Goal: Task Accomplishment & Management: Manage account settings

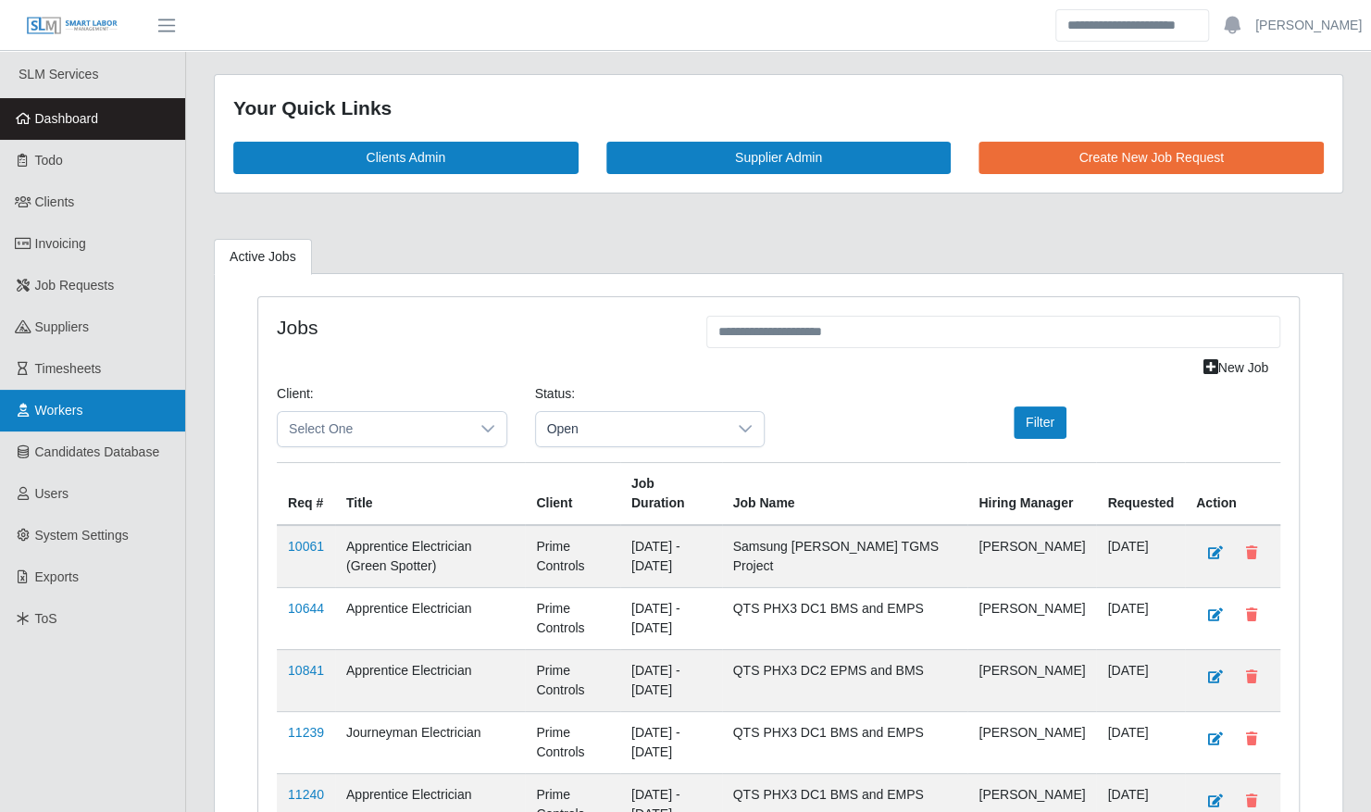
click at [57, 420] on link "Workers" at bounding box center [92, 411] width 185 height 42
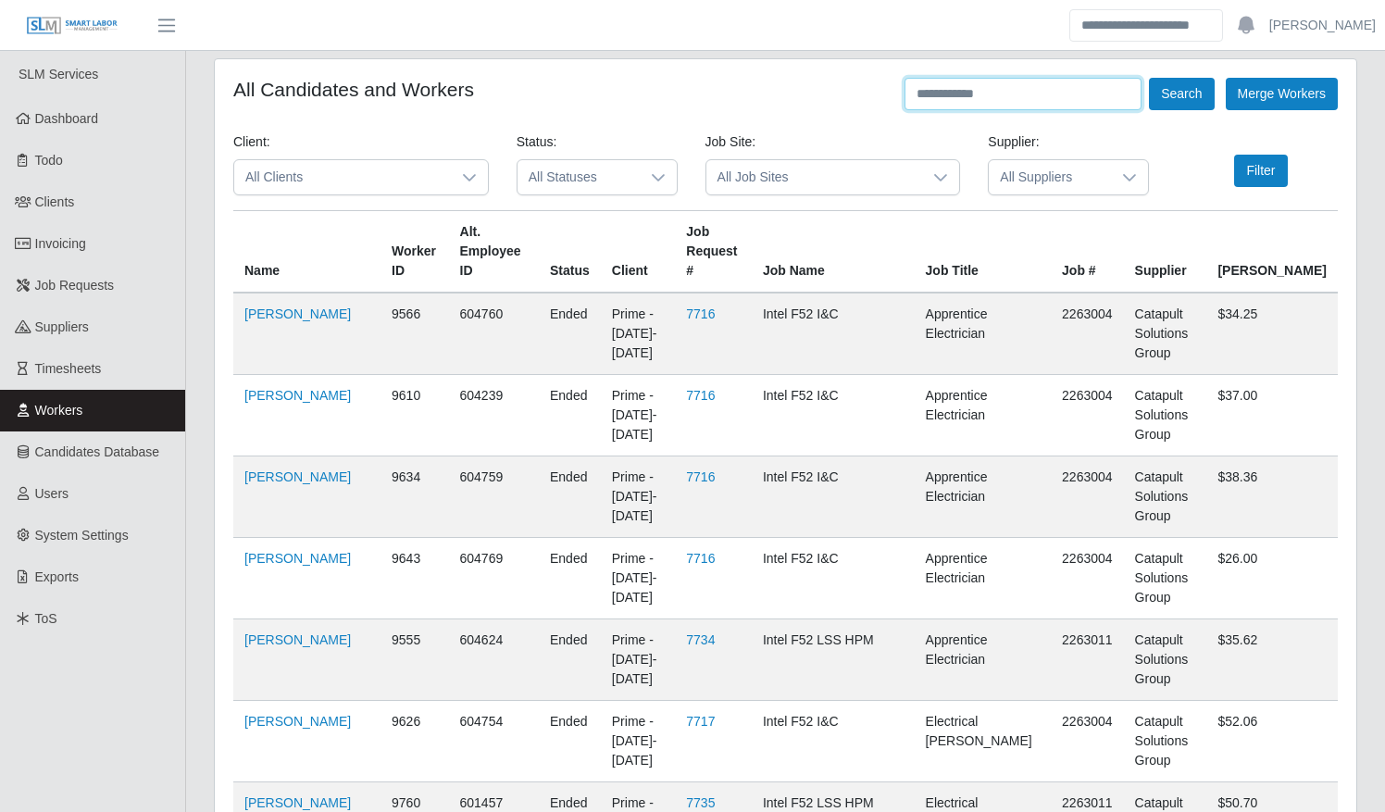
drag, startPoint x: 988, startPoint y: 97, endPoint x: 972, endPoint y: 104, distance: 17.9
click at [974, 104] on input "text" at bounding box center [1022, 94] width 237 height 32
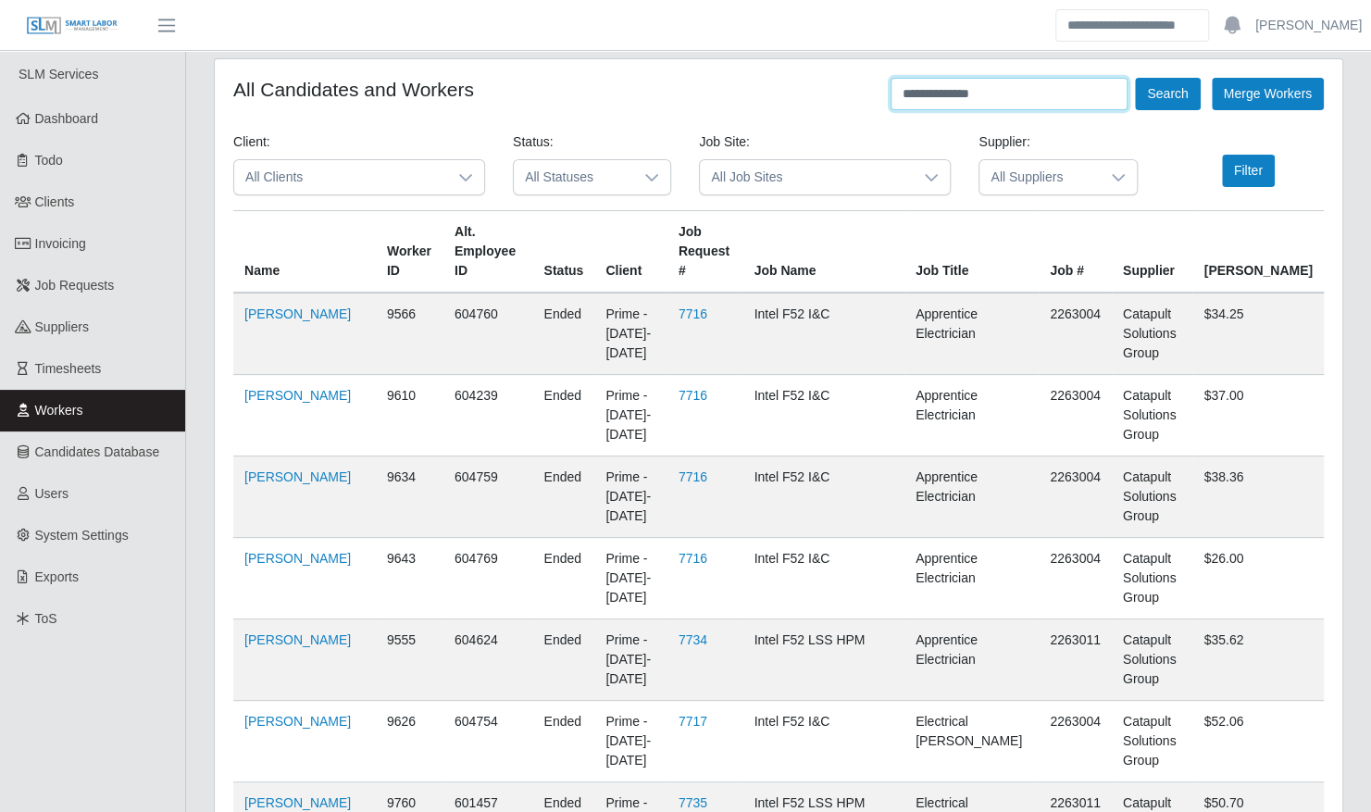
type input "**********"
click at [1135, 78] on button "Search" at bounding box center [1167, 94] width 65 height 32
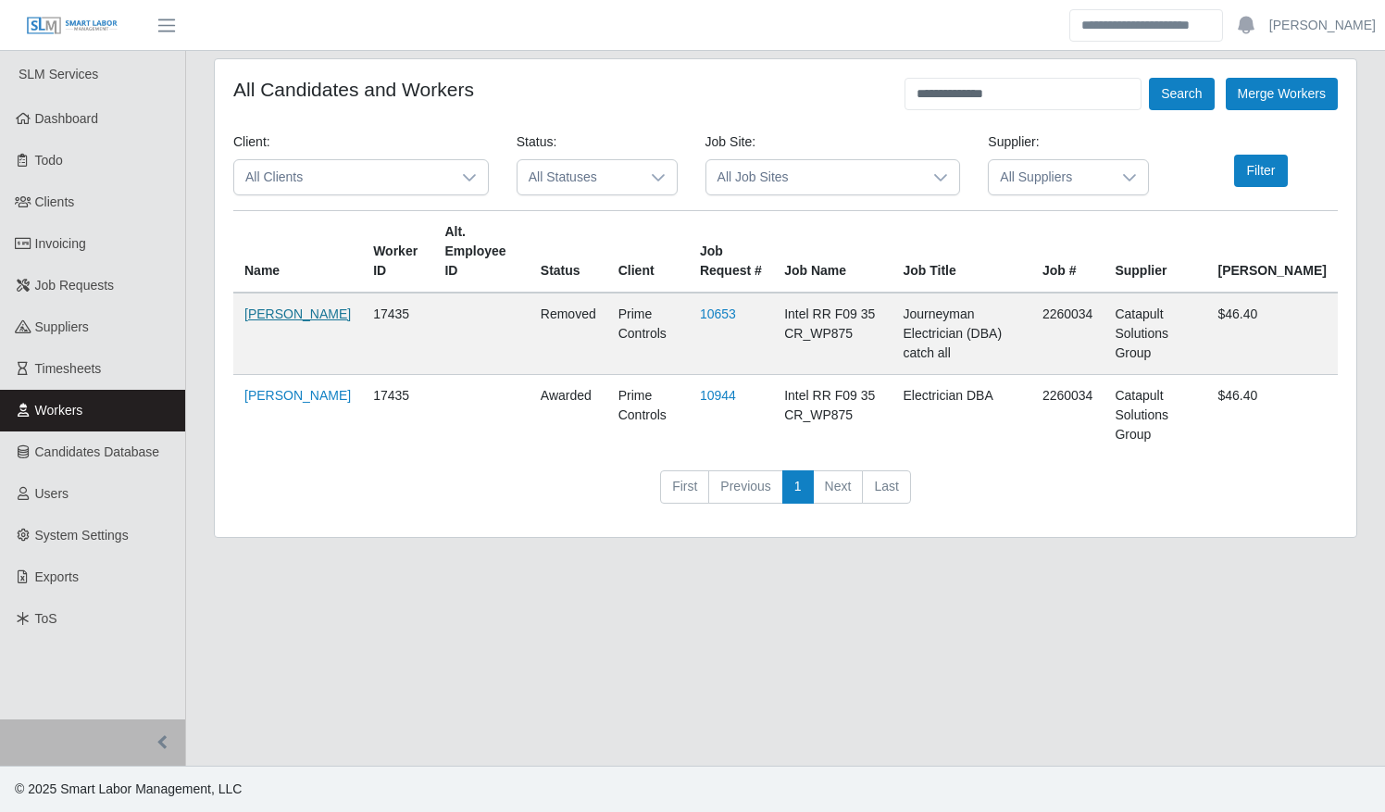
click at [279, 315] on link "Daniel Rosales" at bounding box center [297, 313] width 106 height 15
click at [57, 367] on span "Timesheets" at bounding box center [68, 368] width 67 height 15
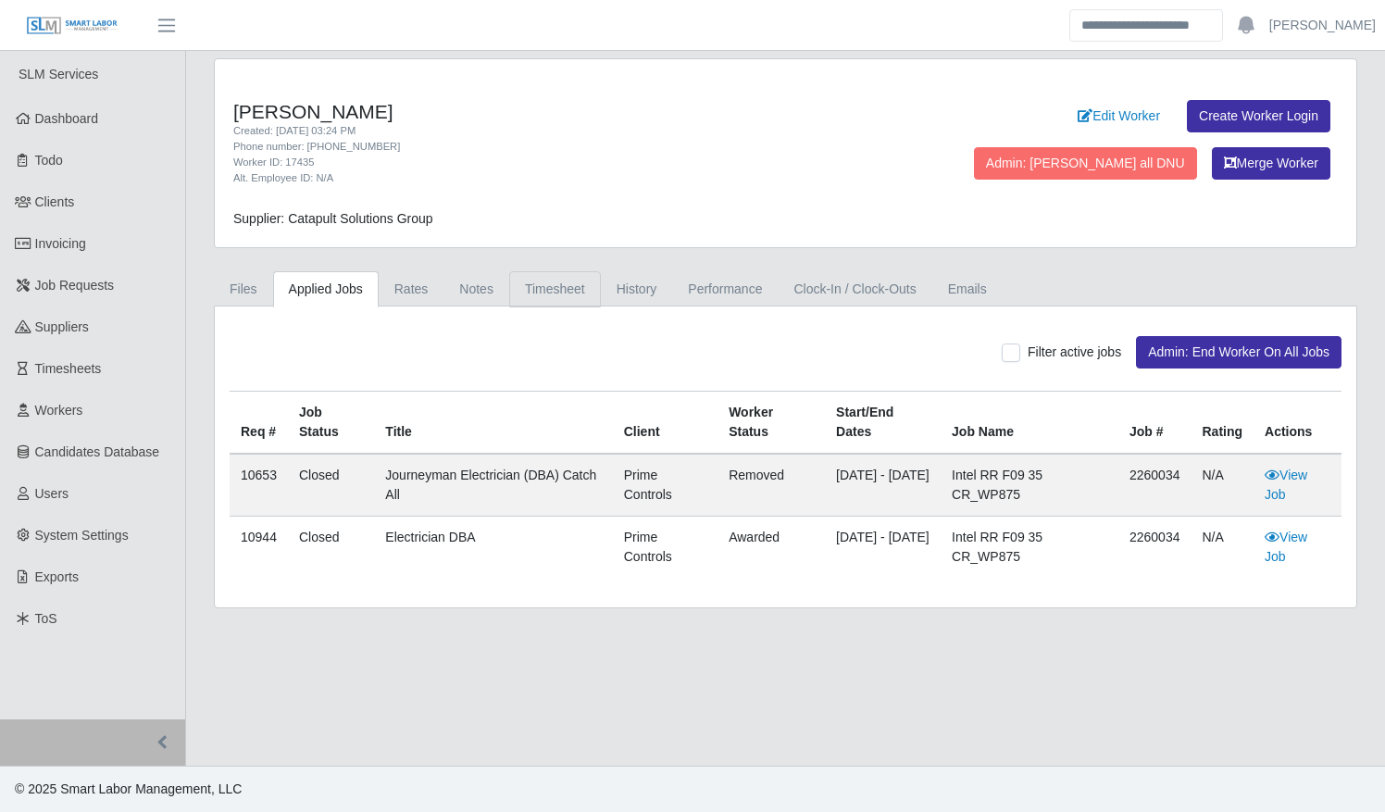
click at [544, 292] on link "Timesheet" at bounding box center [555, 289] width 92 height 36
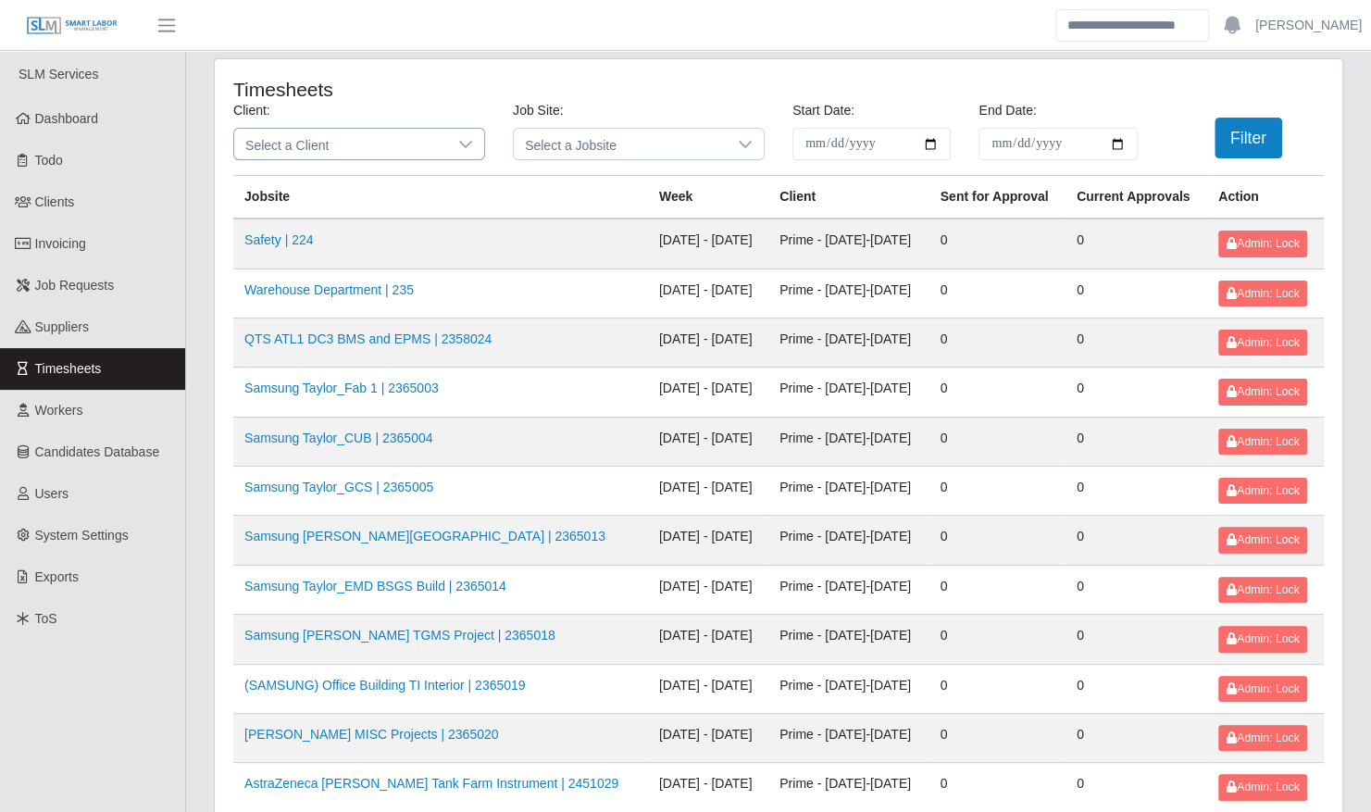
click at [460, 147] on icon at bounding box center [465, 144] width 15 height 15
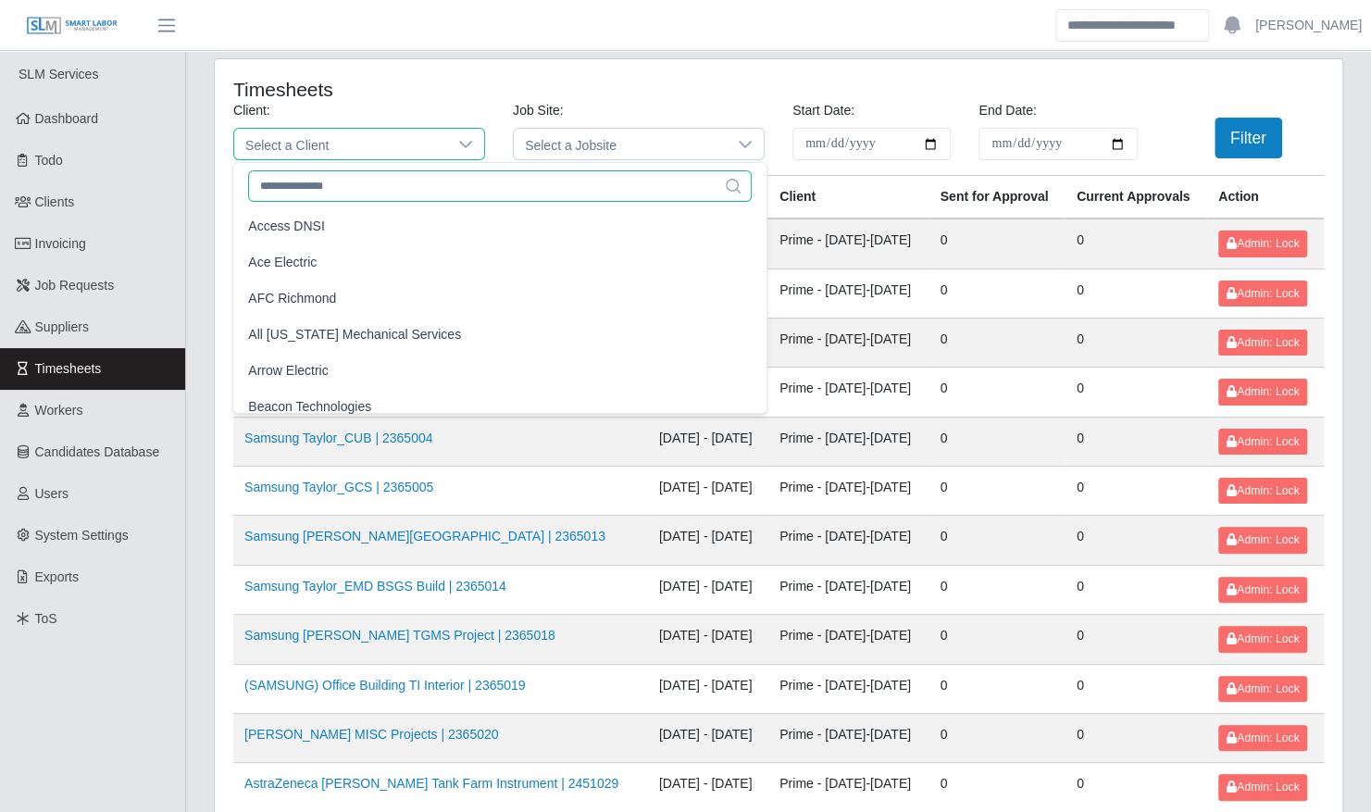
click at [415, 185] on input "text" at bounding box center [499, 185] width 503 height 31
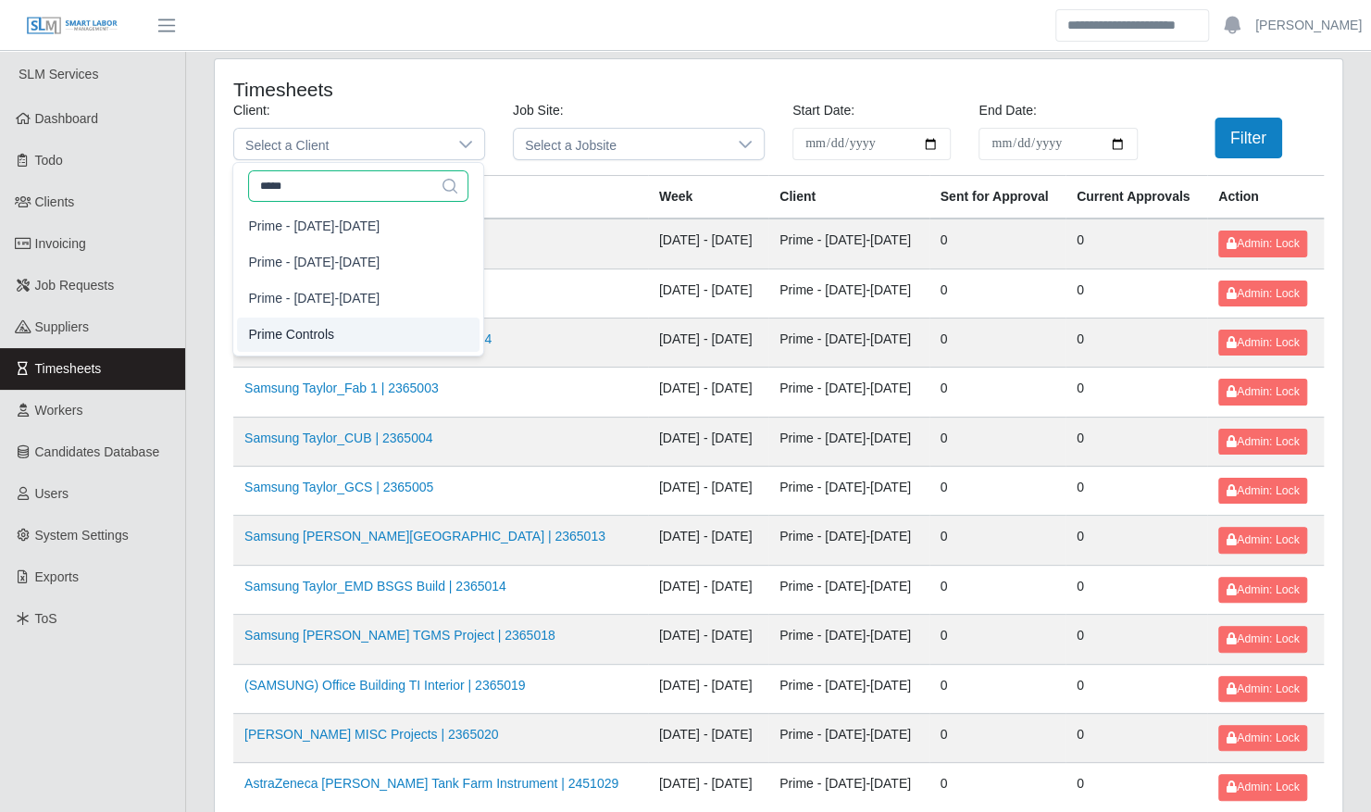
type input "*****"
click at [364, 335] on li "Prime Controls" at bounding box center [358, 334] width 242 height 34
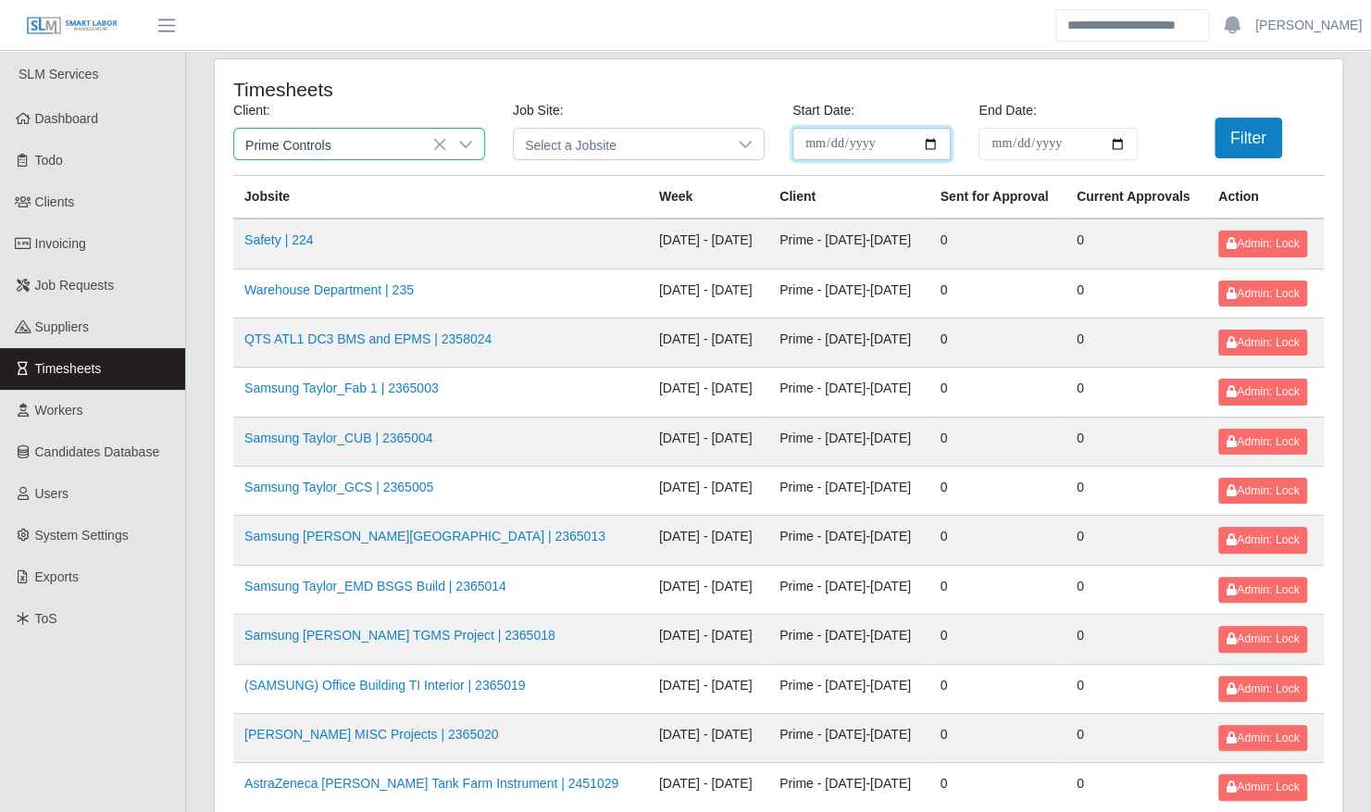
click at [936, 148] on input "**********" at bounding box center [871, 144] width 158 height 32
type input "**********"
click at [1122, 150] on input "End Date:" at bounding box center [1057, 144] width 158 height 32
type input "**********"
click at [1248, 146] on button "Filter" at bounding box center [1248, 138] width 68 height 41
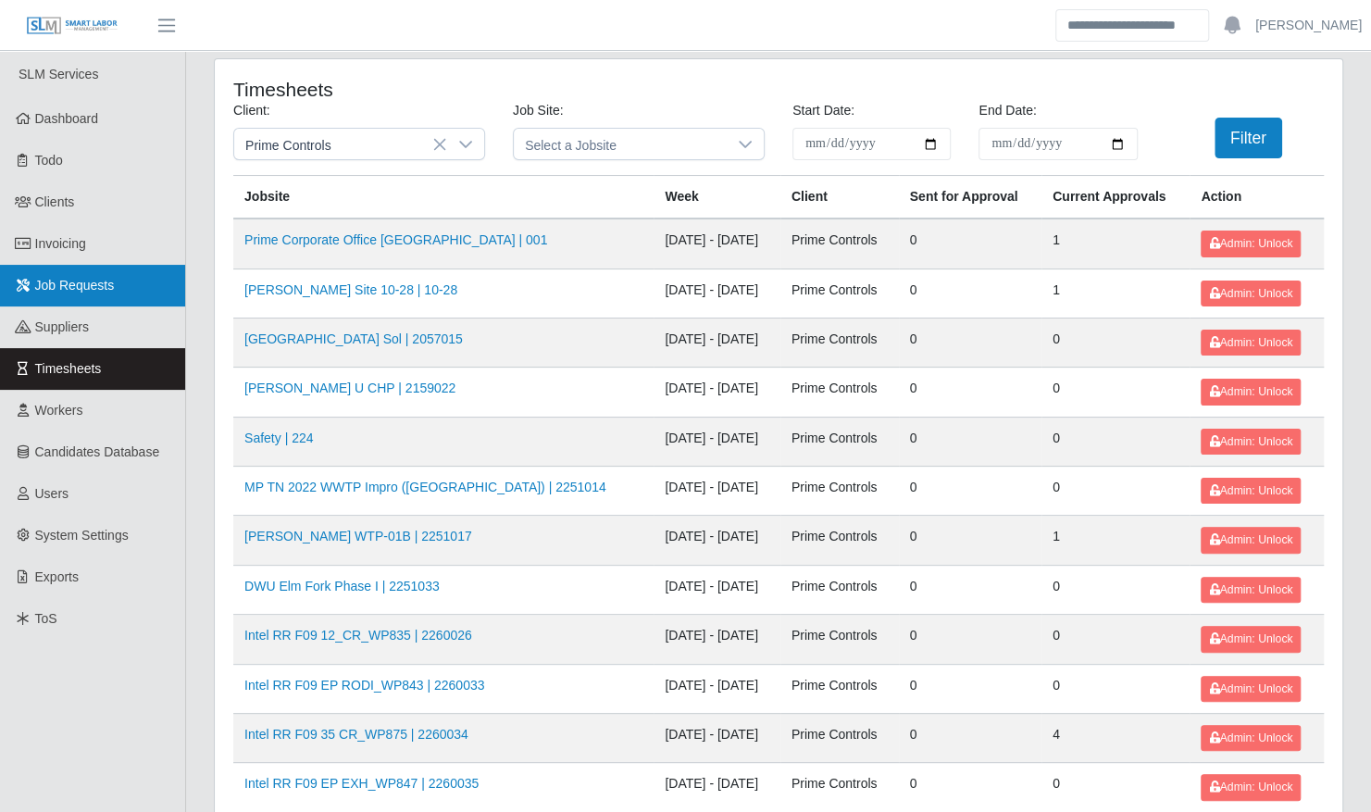
click at [79, 281] on span "Job Requests" at bounding box center [75, 285] width 80 height 15
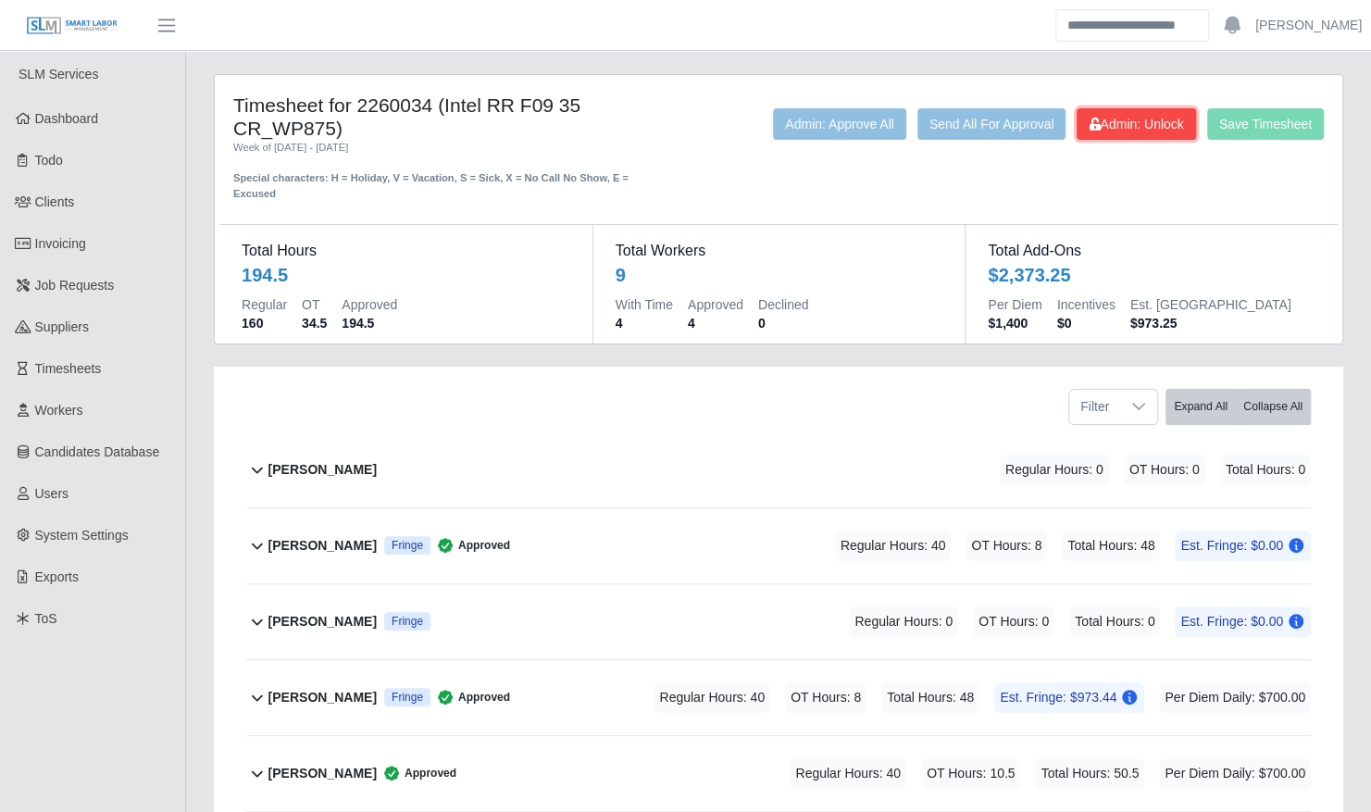
click at [1156, 124] on span "Admin: Unlock" at bounding box center [1135, 124] width 94 height 15
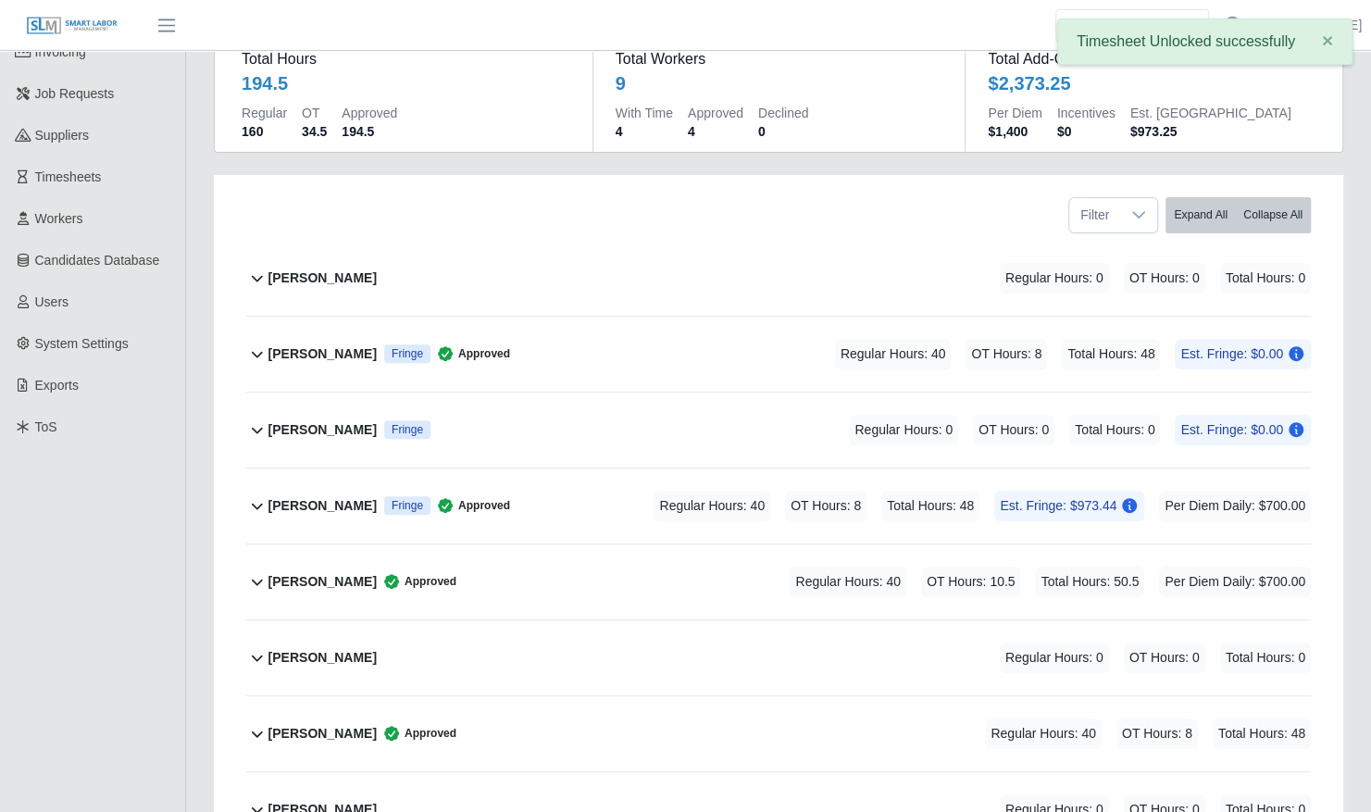
scroll to position [196, 0]
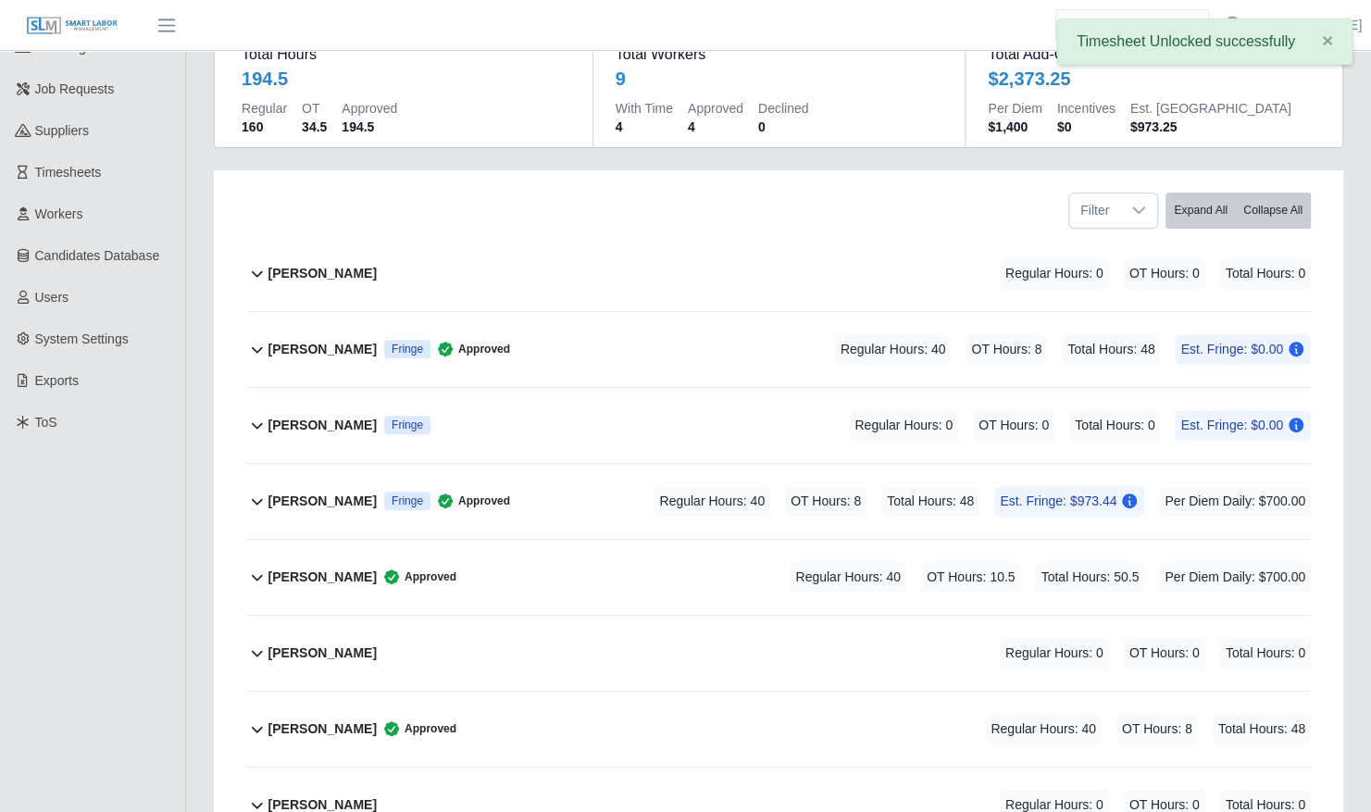
click at [755, 405] on div "Daniel Rosales Fringe Regular Hours: 0 OT Hours: 0 Total Hours: 0 Est. Fringe: …" at bounding box center [789, 425] width 1042 height 75
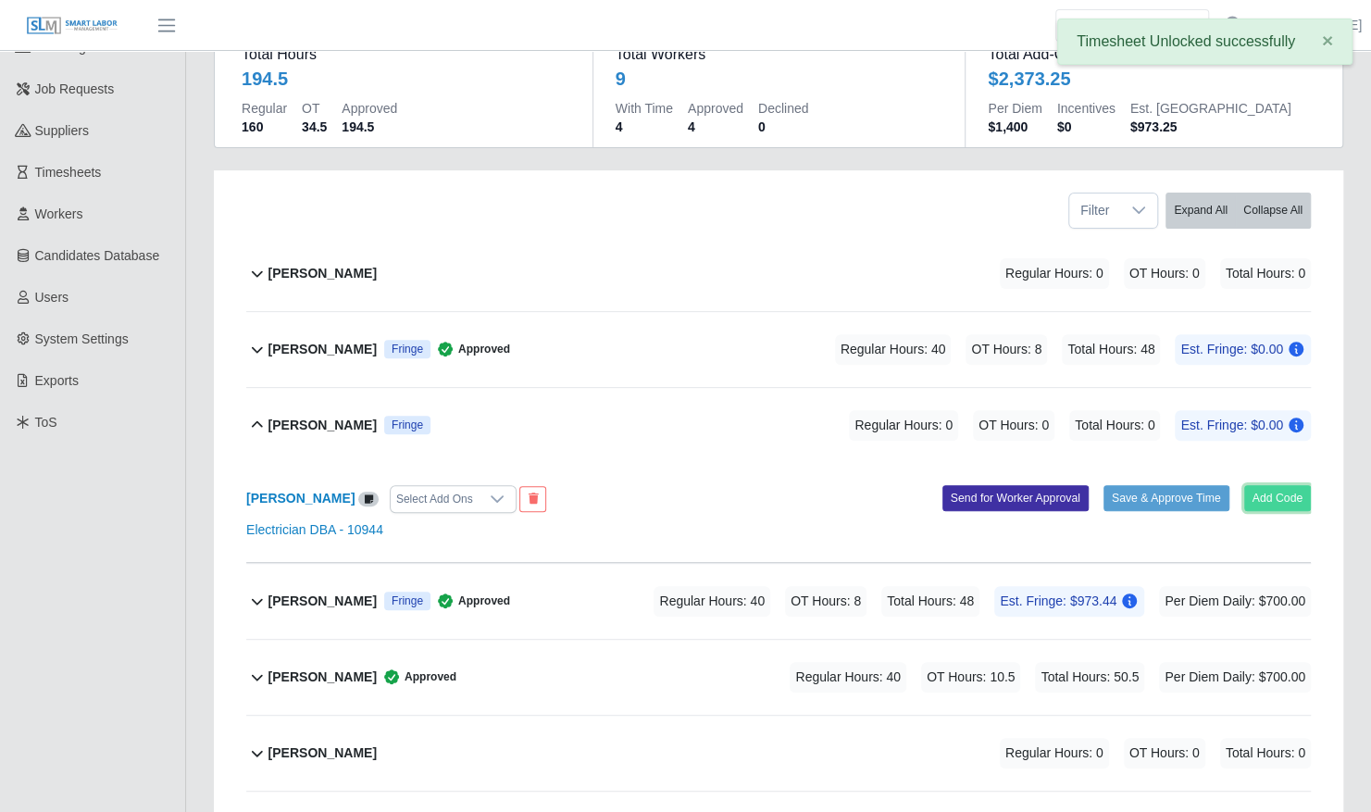
click at [1261, 485] on button "Add Code" at bounding box center [1278, 498] width 68 height 26
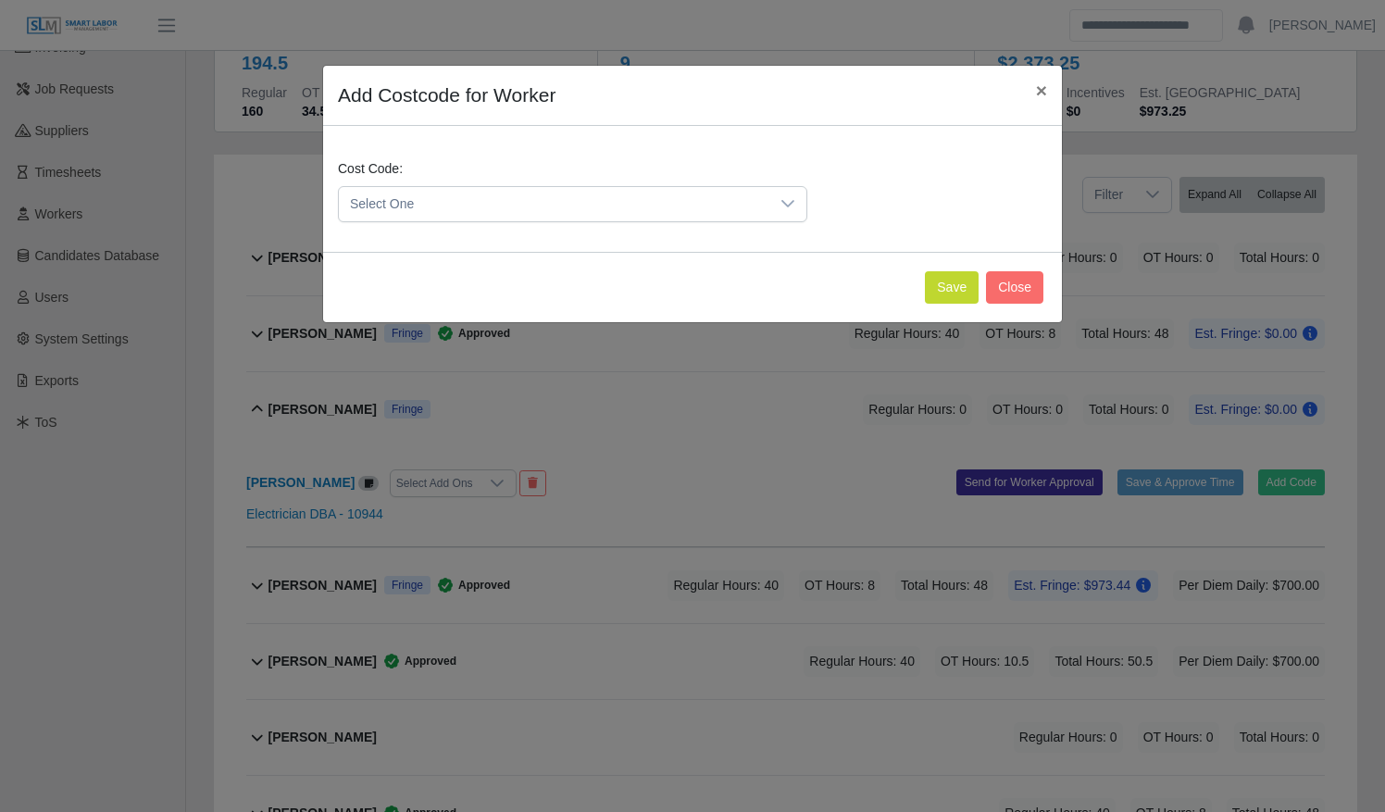
click at [557, 208] on span "Select One" at bounding box center [554, 204] width 430 height 34
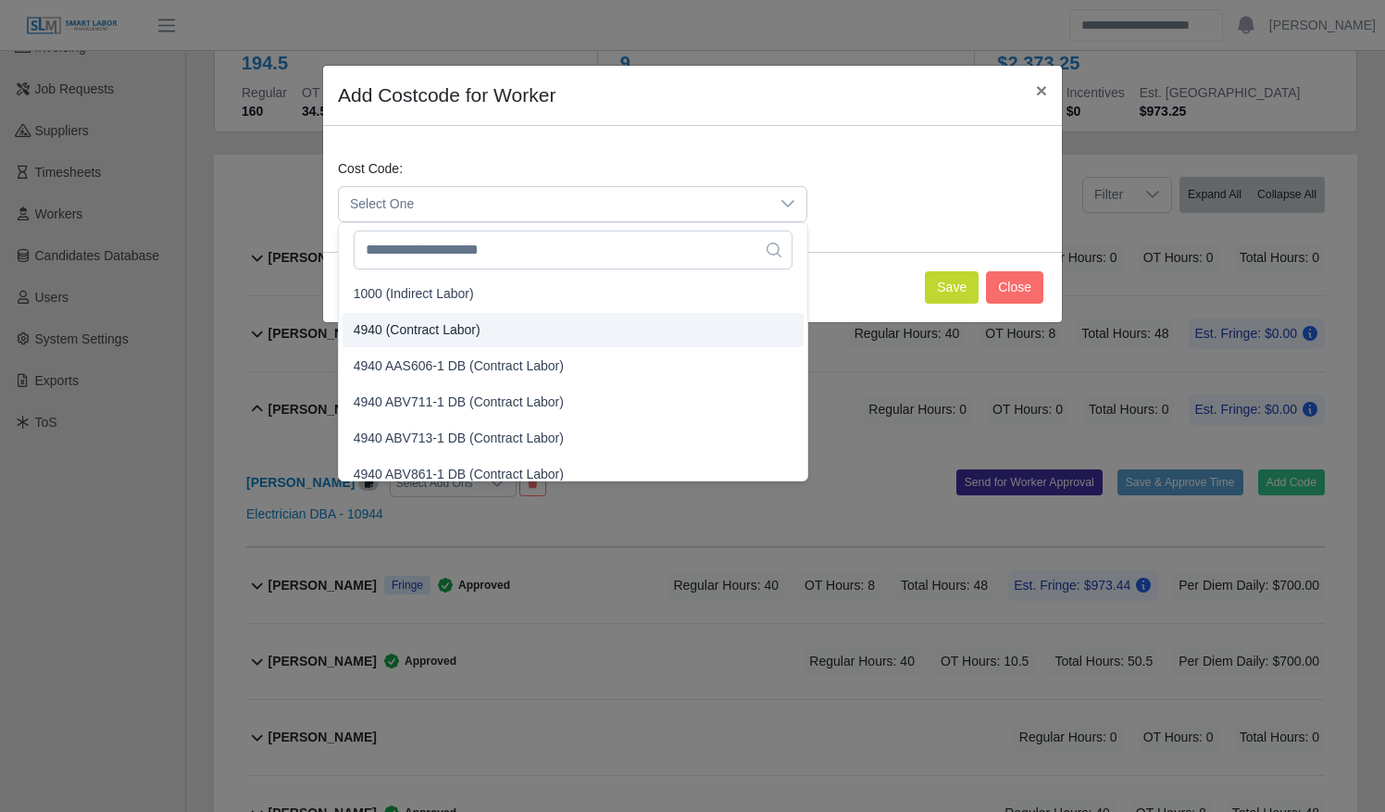
click at [563, 329] on li "4940 (Contract Labor)" at bounding box center [572, 330] width 461 height 34
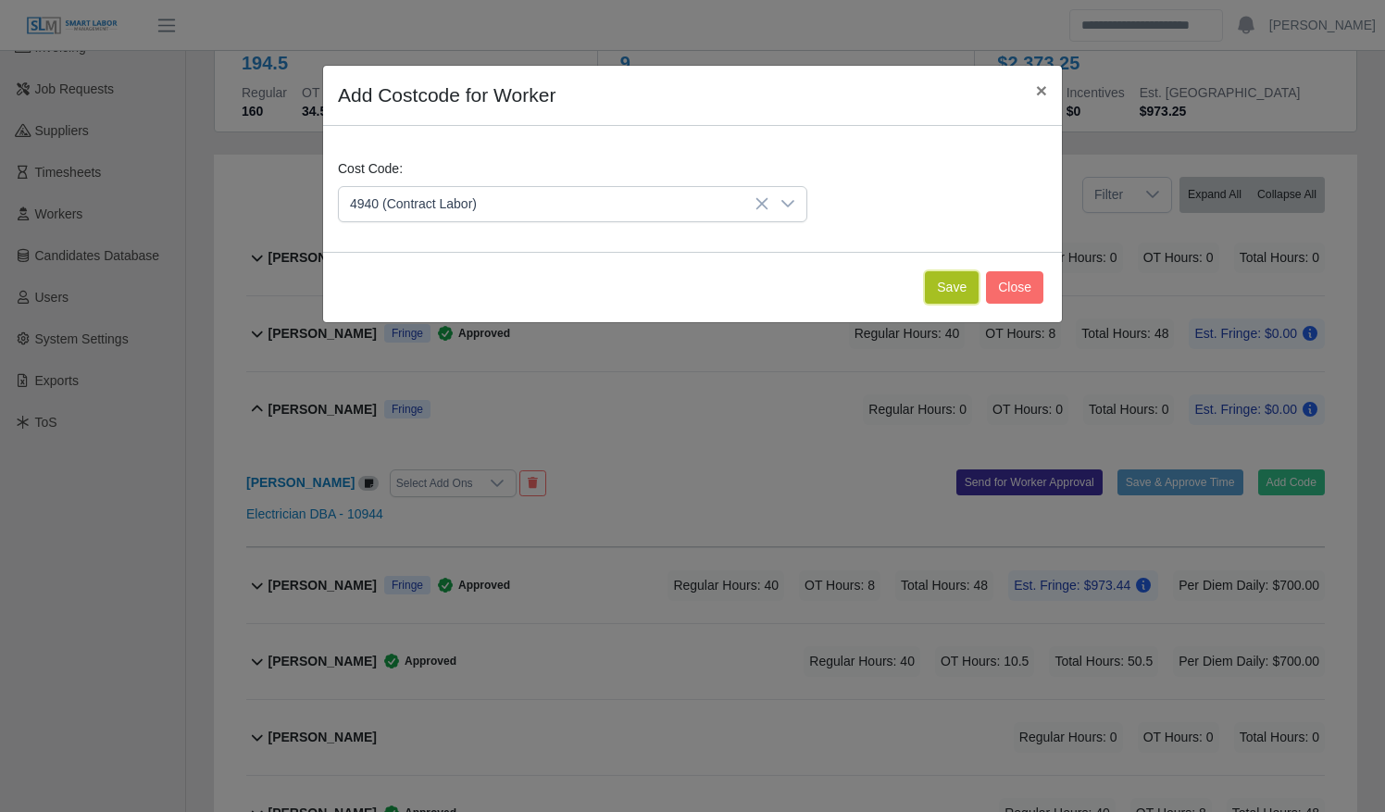
click at [937, 292] on button "Save" at bounding box center [952, 287] width 54 height 32
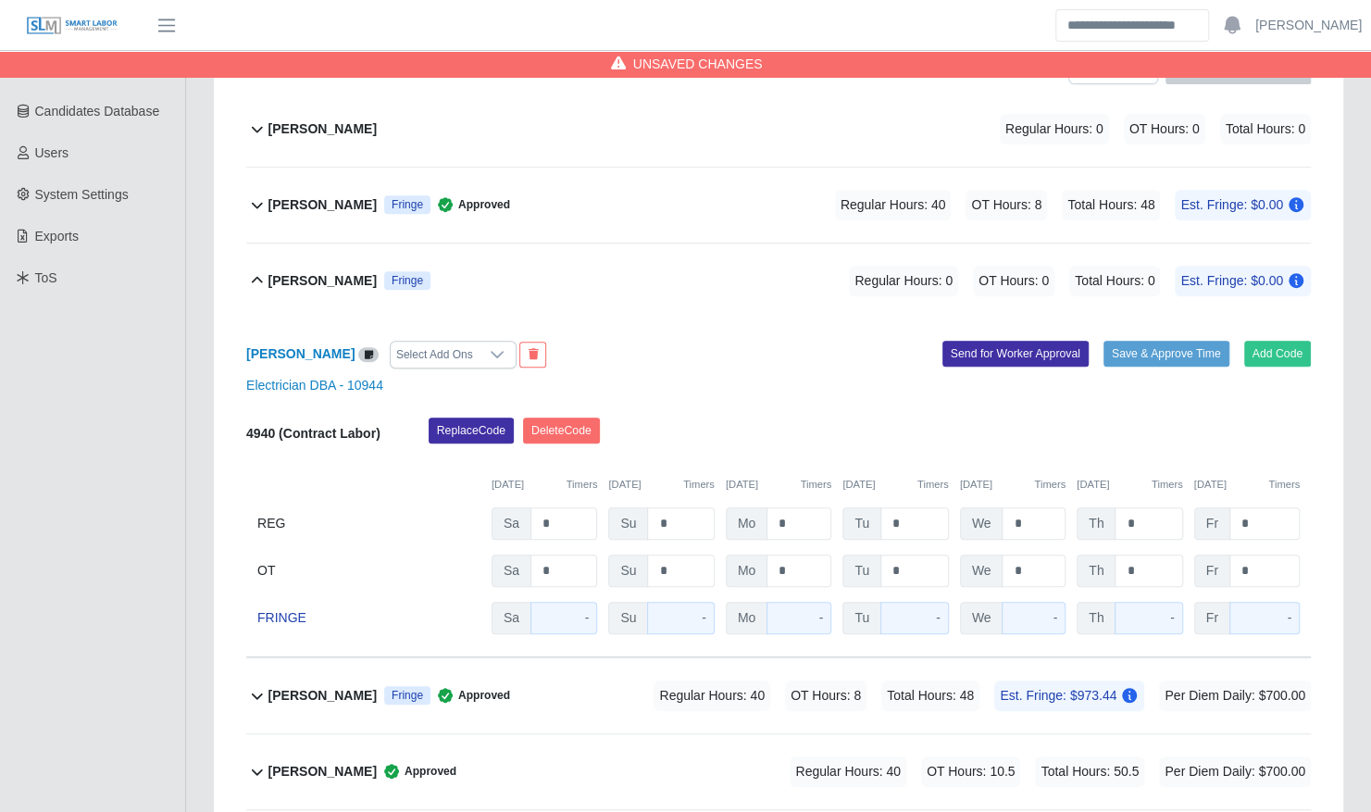
scroll to position [350, 0]
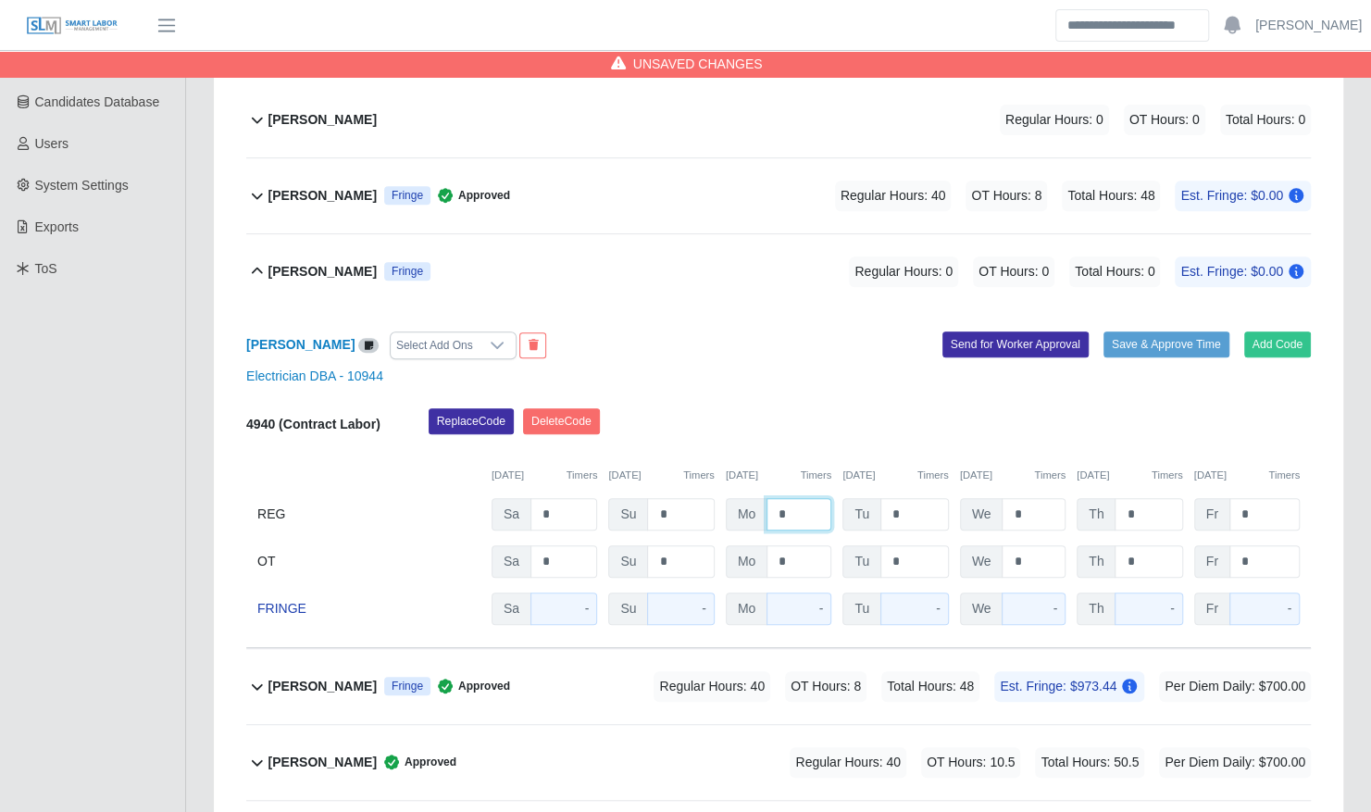
click at [776, 498] on input "*" at bounding box center [798, 514] width 65 height 32
type input "**"
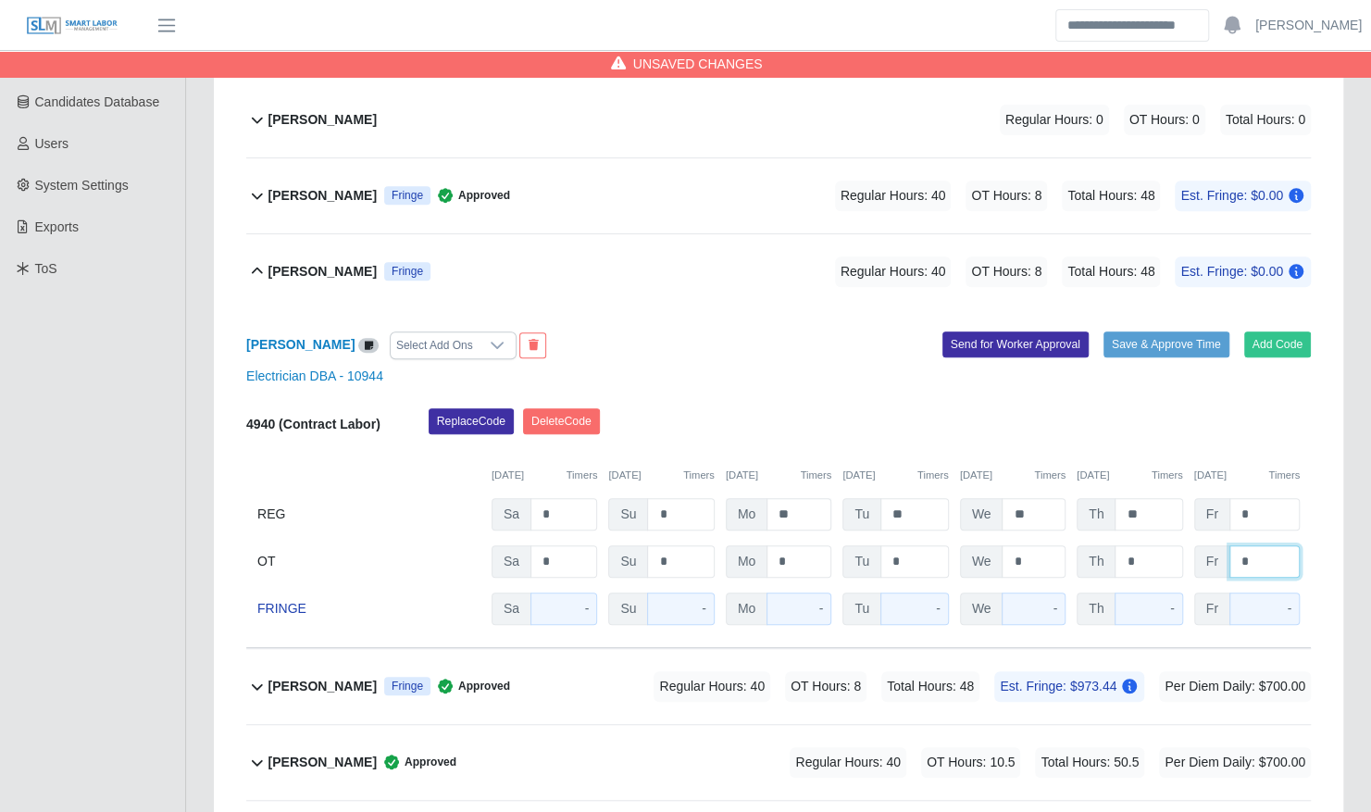
type input "*"
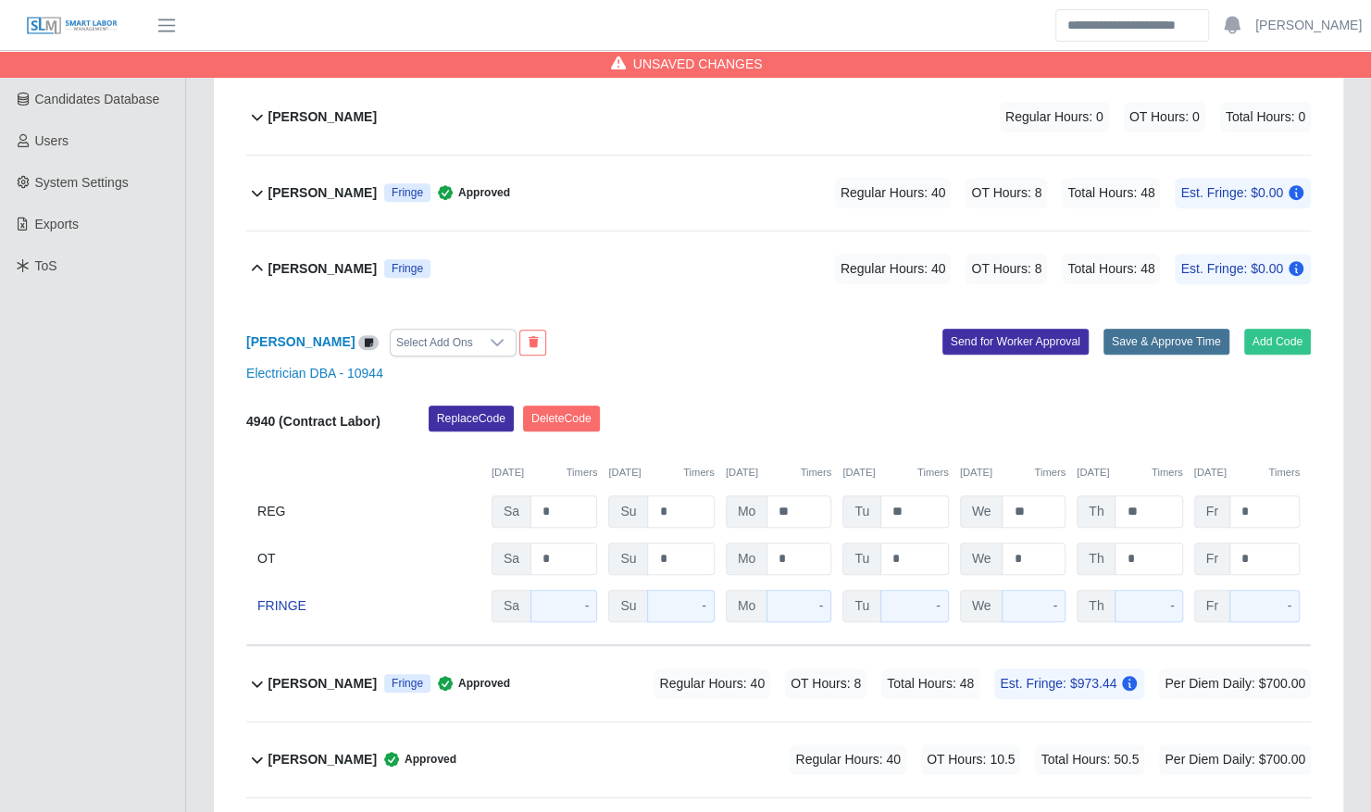
scroll to position [363, 0]
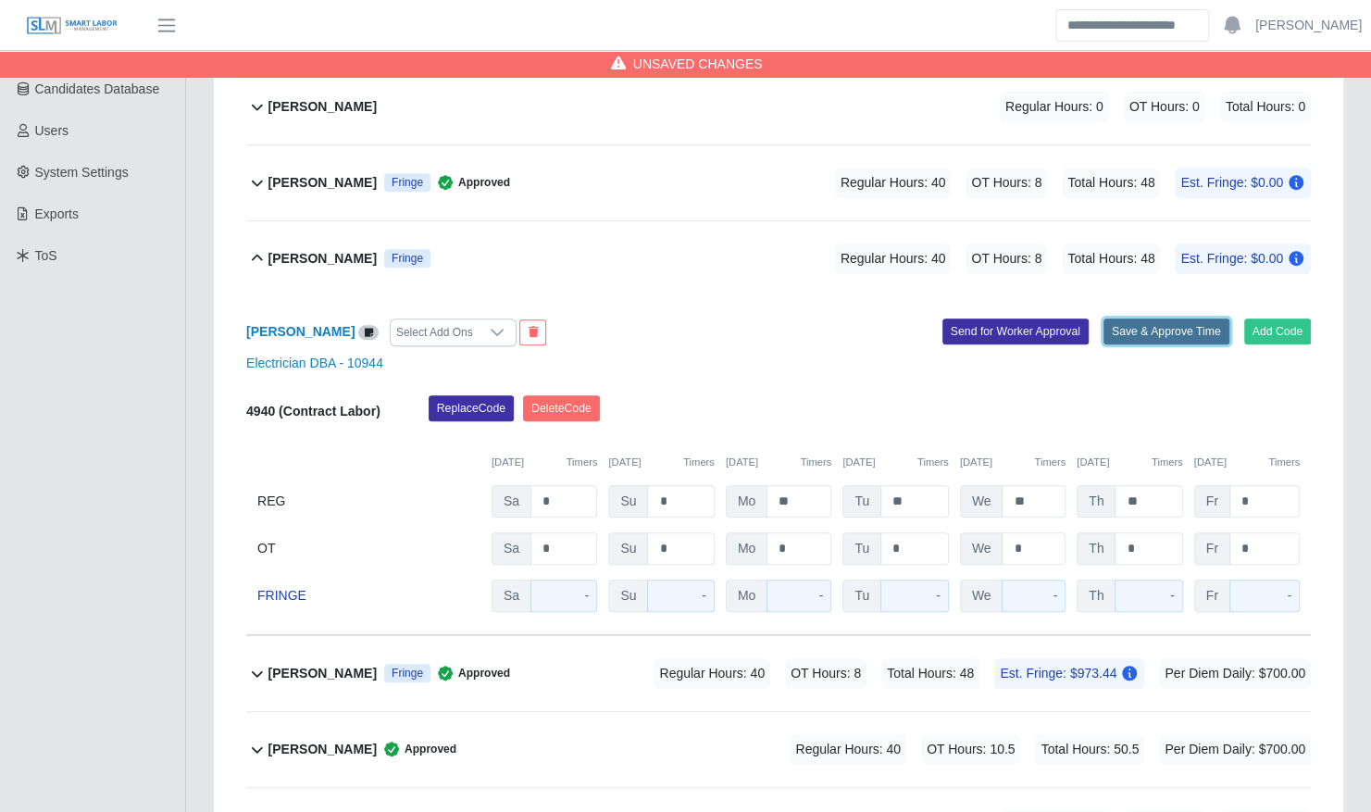
click at [1130, 320] on button "Save & Approve Time" at bounding box center [1166, 331] width 126 height 26
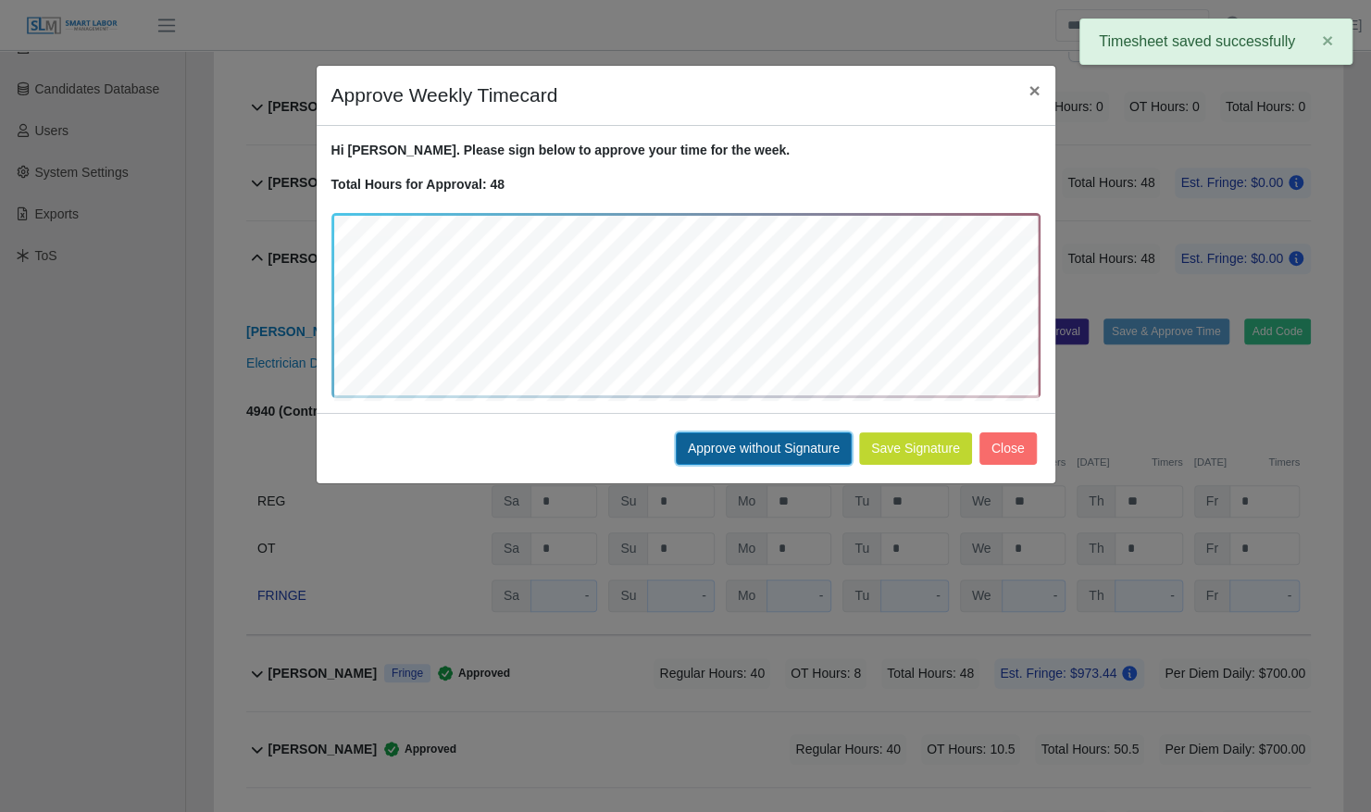
click at [718, 440] on button "Approve without Signature" at bounding box center [764, 448] width 176 height 32
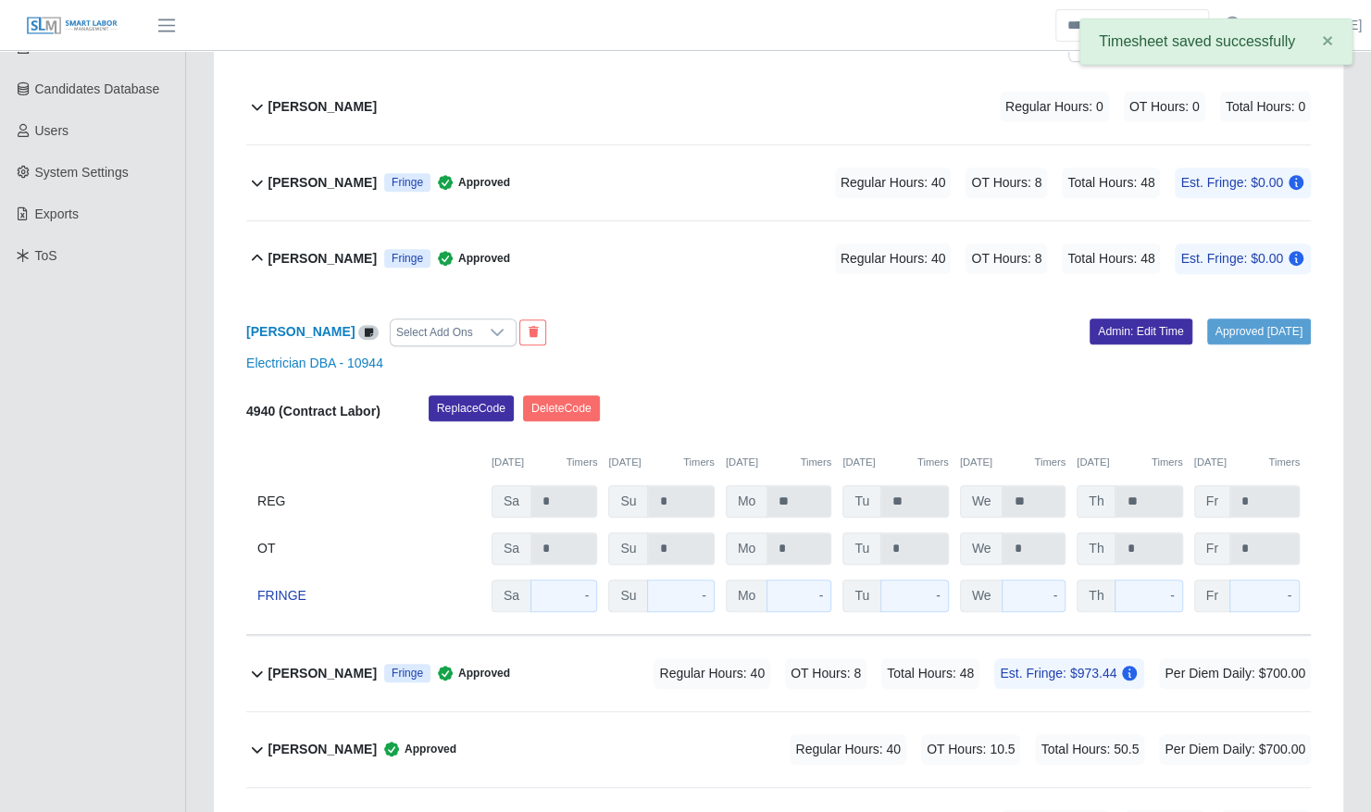
click at [515, 244] on div "Daniel Rosales Fringe Approved Regular Hours: 40 OT Hours: 8 Total Hours: 48 Es…" at bounding box center [789, 258] width 1042 height 75
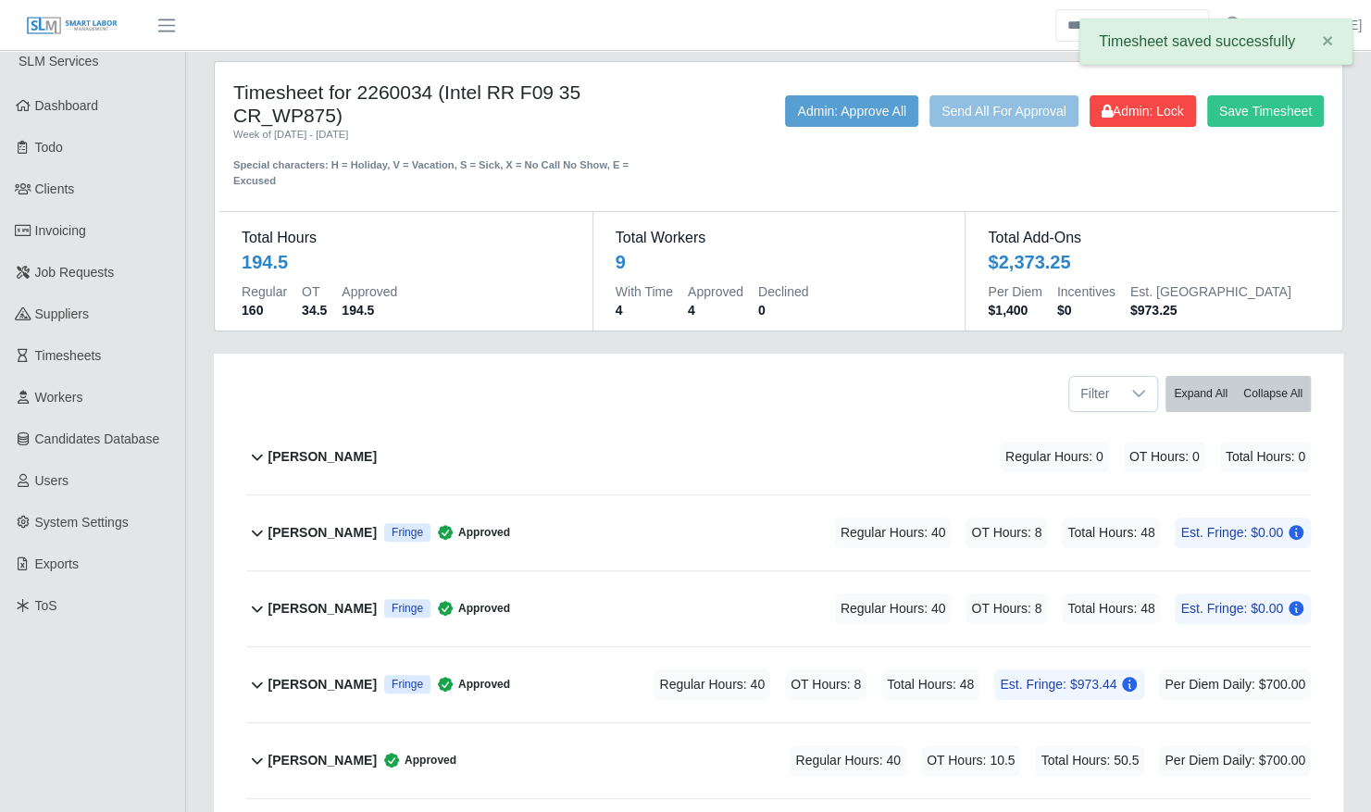
scroll to position [0, 0]
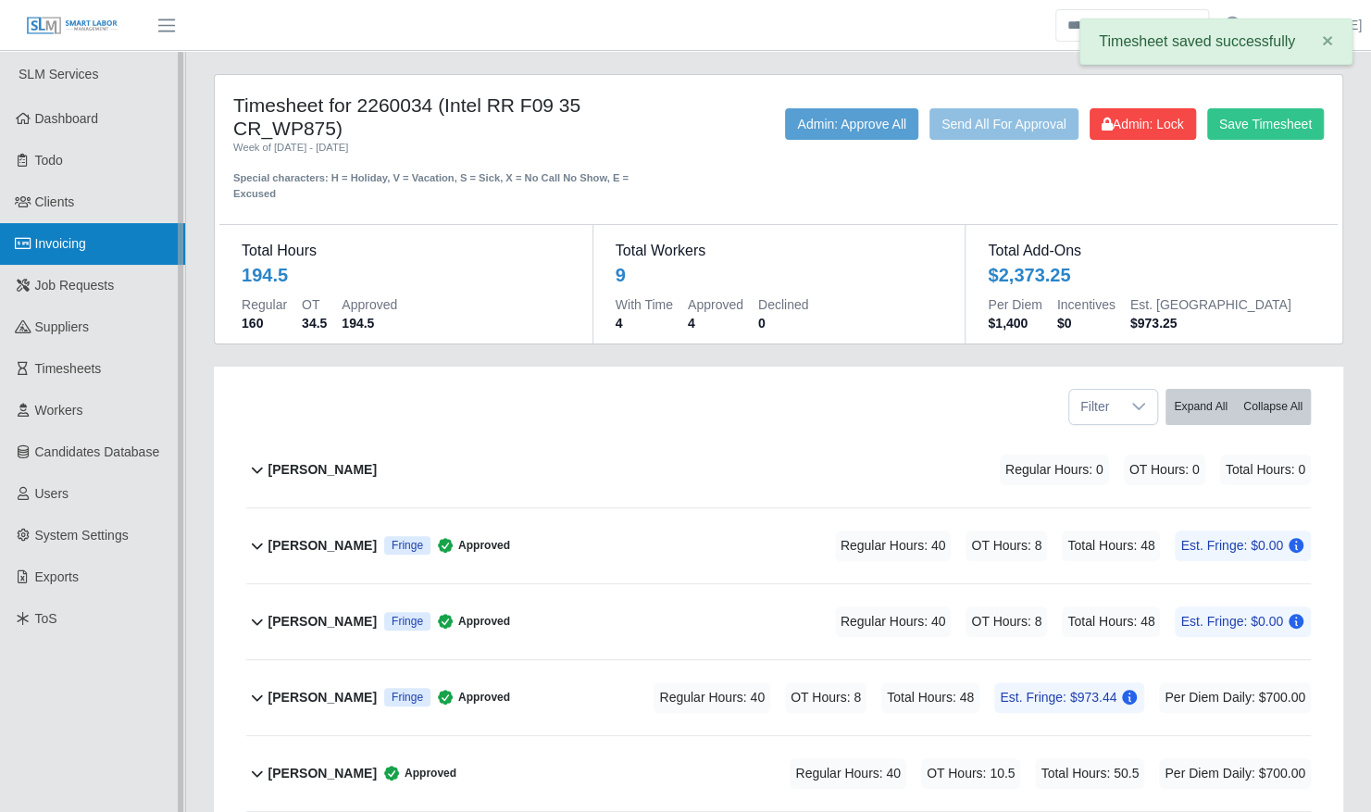
click at [84, 252] on link "Invoicing" at bounding box center [92, 244] width 185 height 42
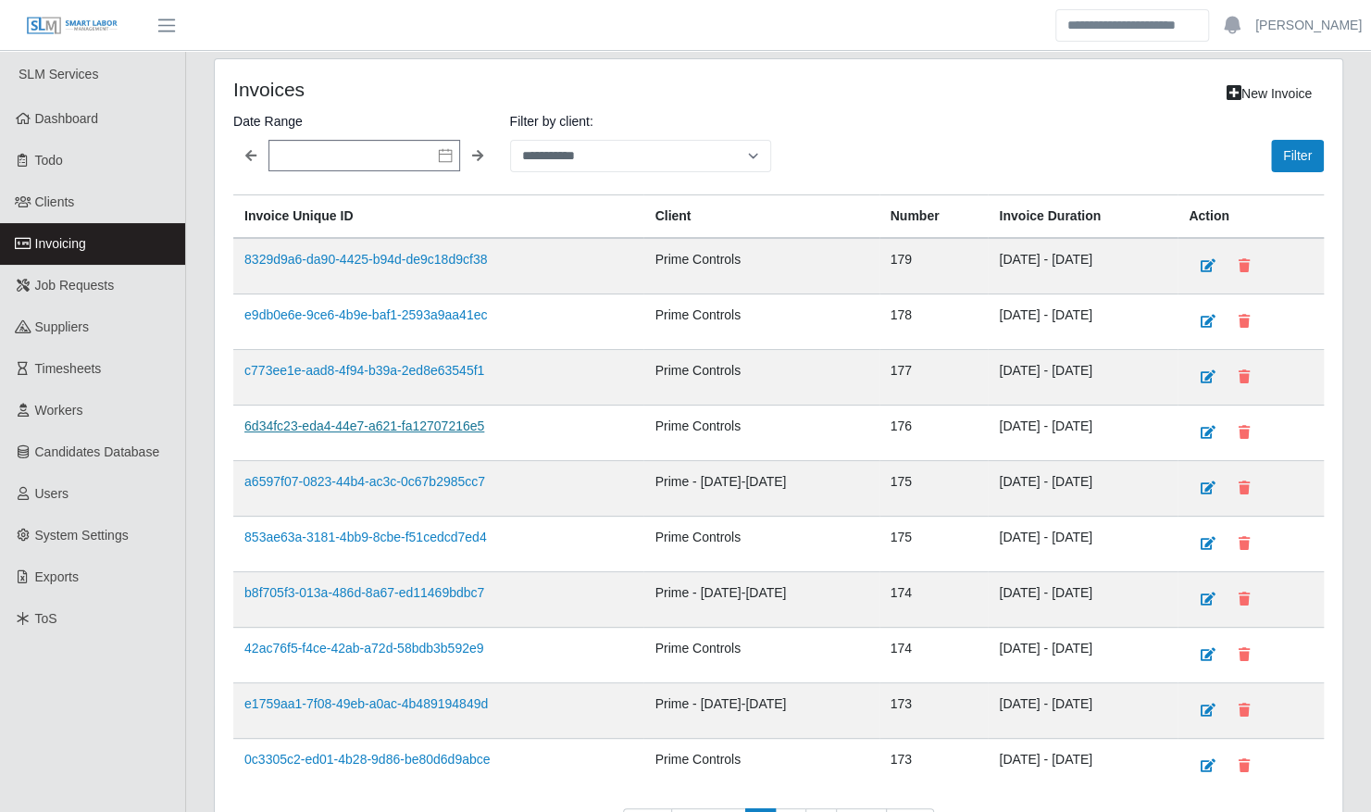
drag, startPoint x: 405, startPoint y: 430, endPoint x: 382, endPoint y: 419, distance: 25.7
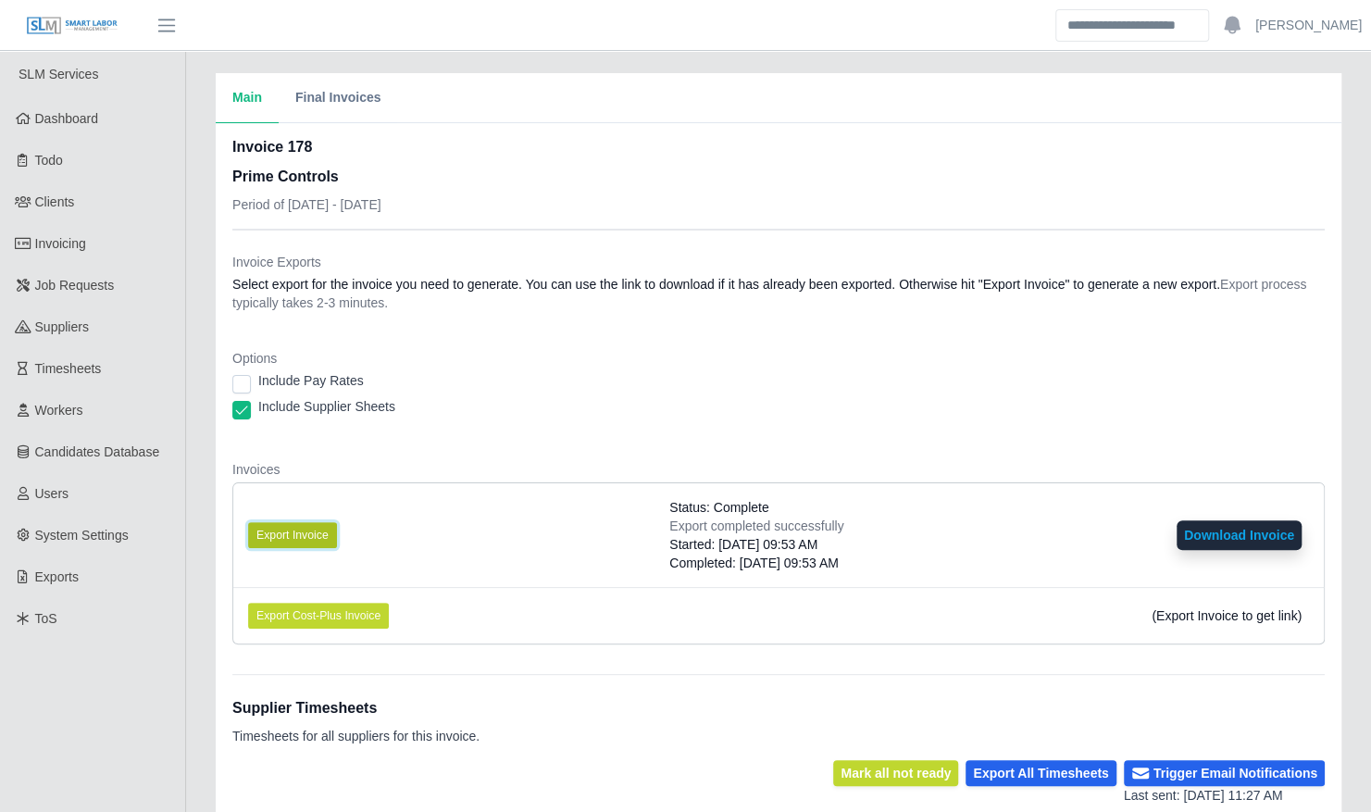
click at [304, 530] on button "Export Invoice" at bounding box center [292, 535] width 89 height 26
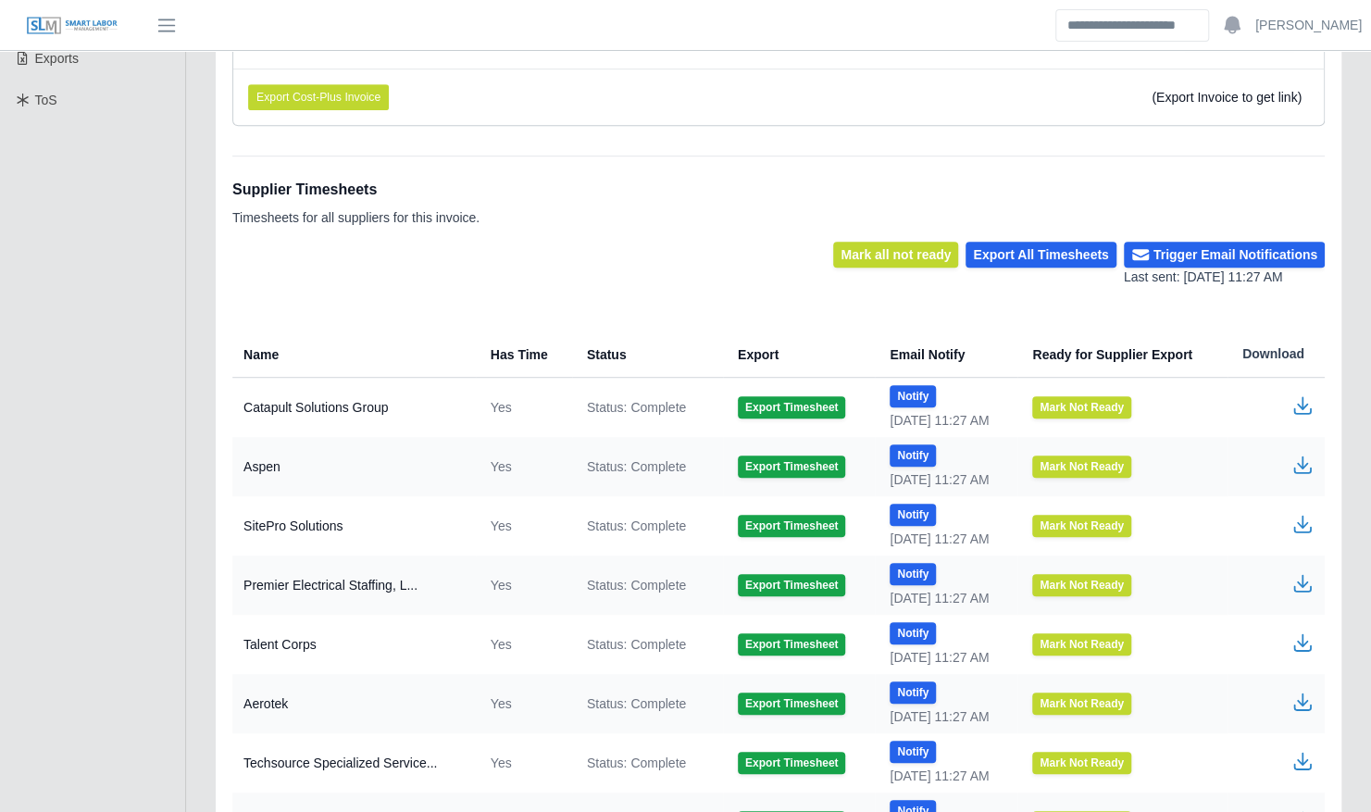
scroll to position [668, 0]
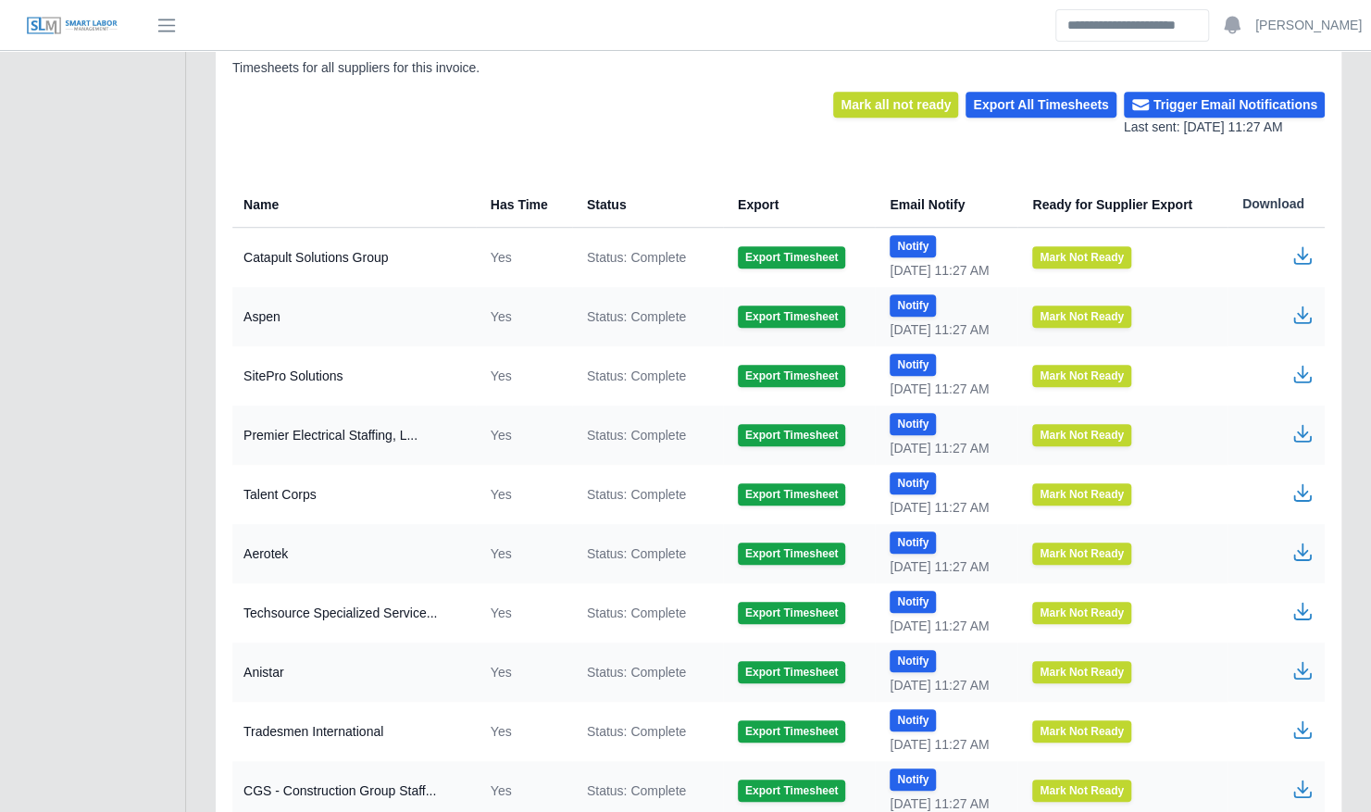
click at [1299, 248] on icon "button" at bounding box center [1302, 255] width 22 height 22
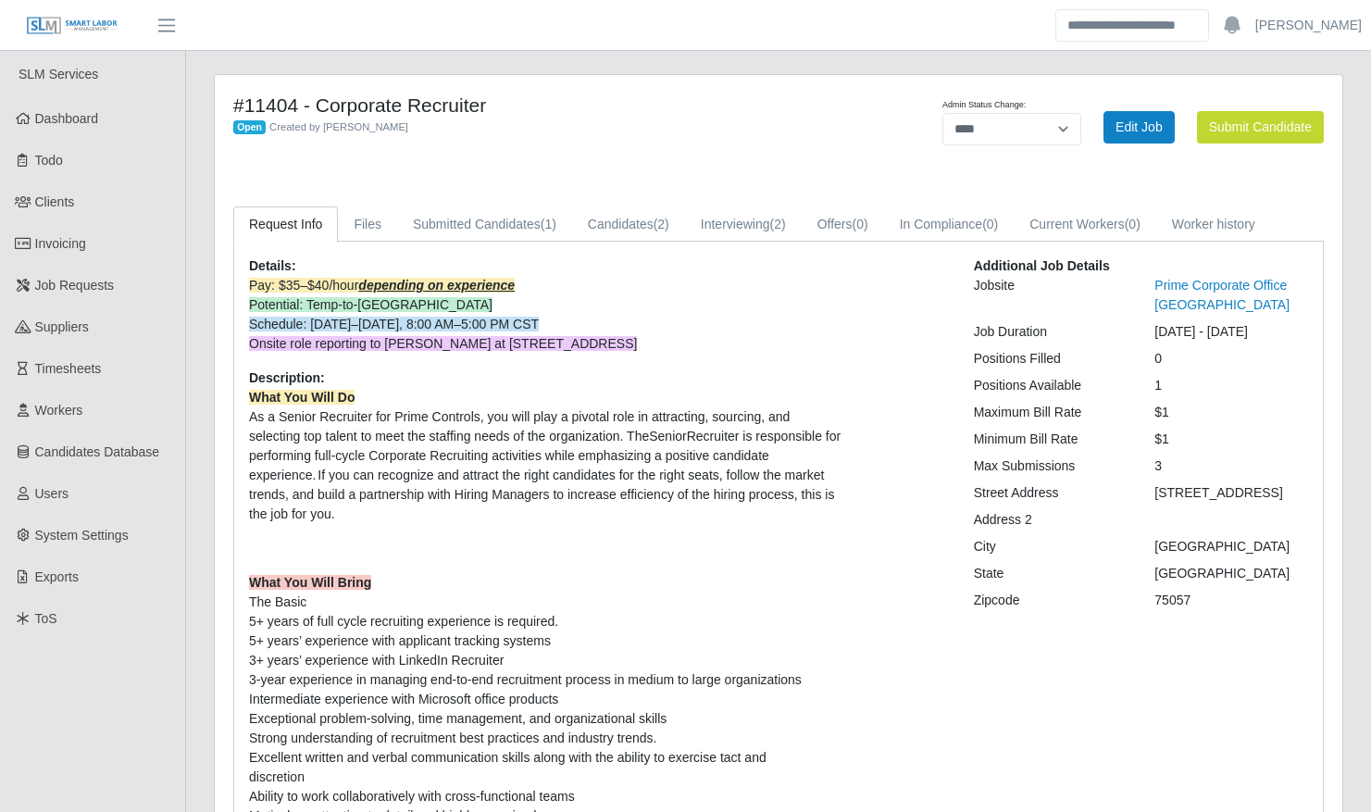
select select "****"
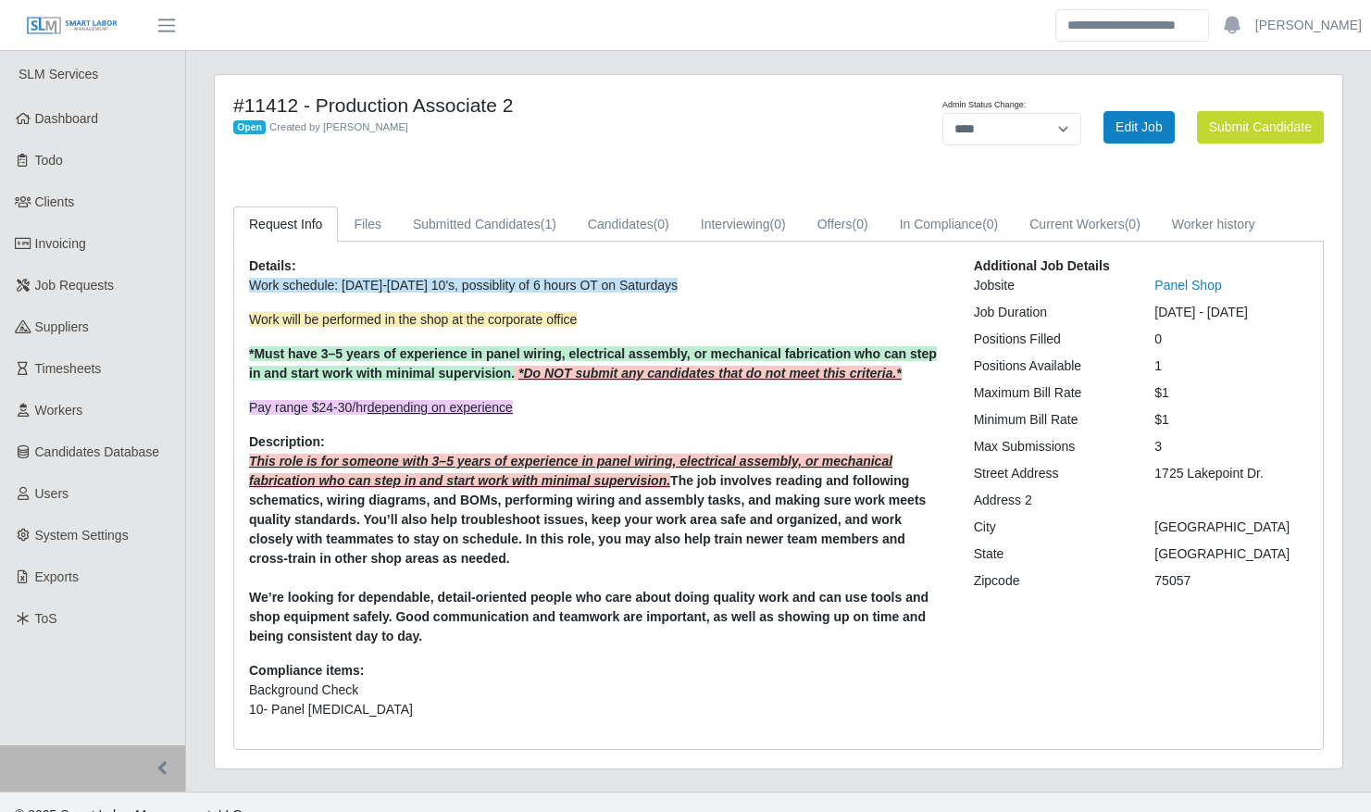
select select "****"
click at [442, 220] on link "Submitted Candidates (1)" at bounding box center [484, 224] width 175 height 36
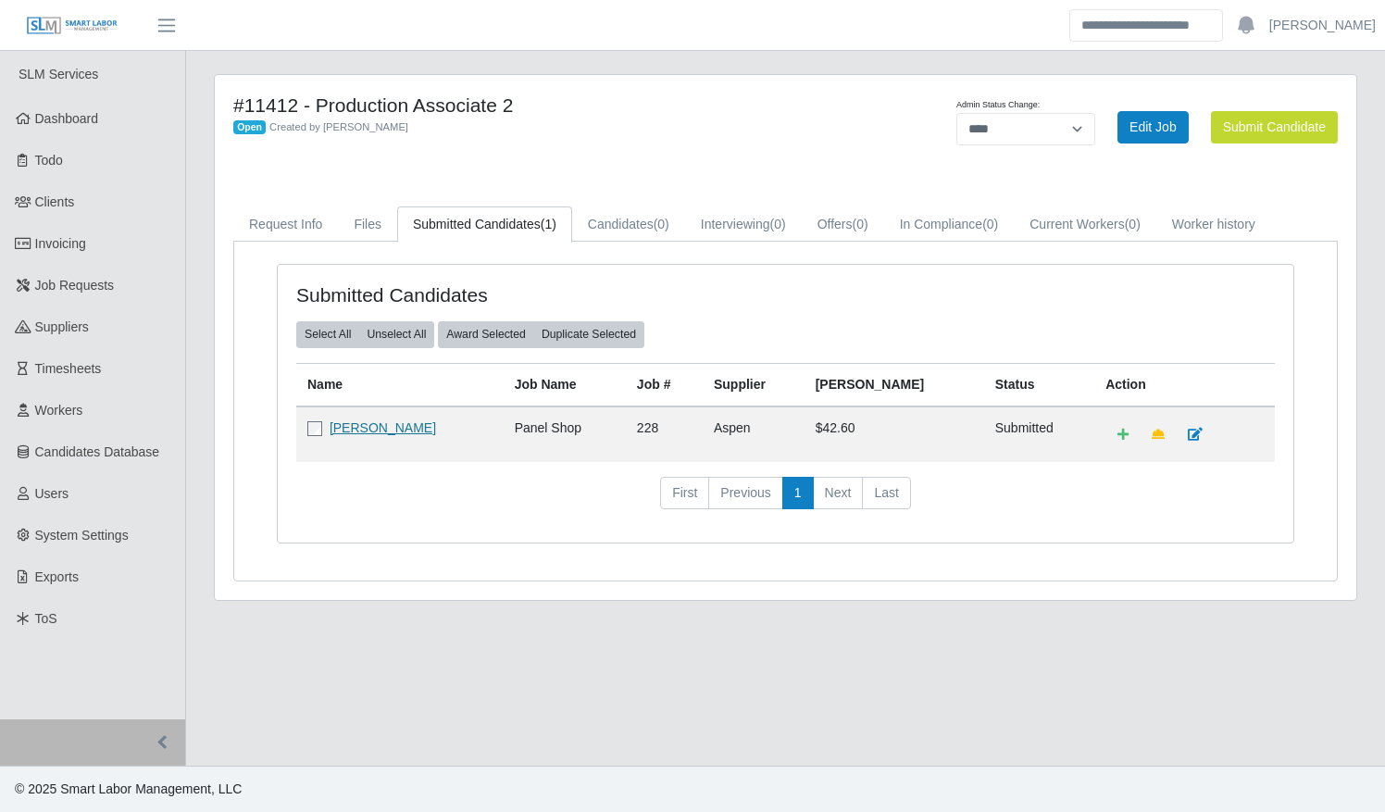
click at [383, 424] on link "[PERSON_NAME]" at bounding box center [382, 427] width 106 height 15
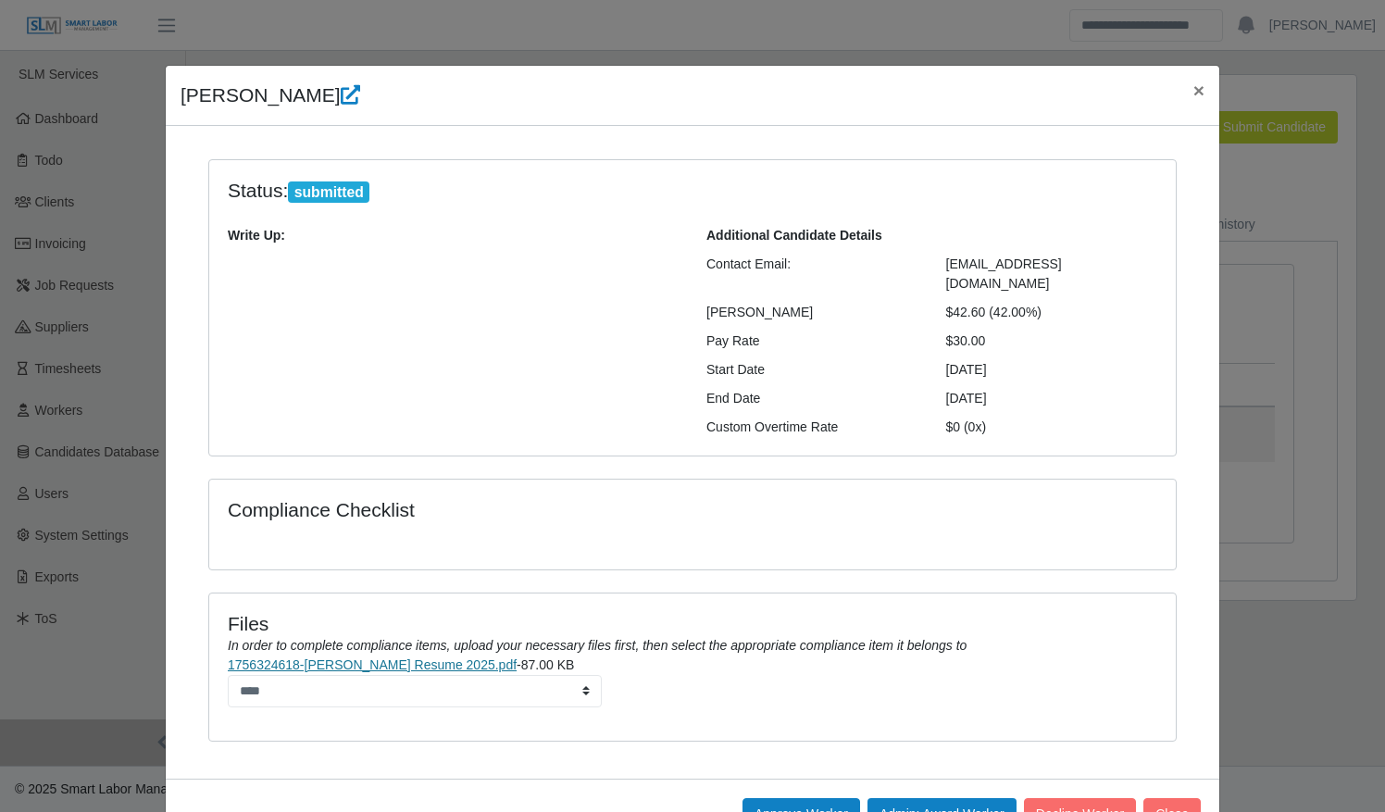
click at [352, 657] on link "1756324618-Neomi Kaidbey Resume 2025.pdf" at bounding box center [372, 664] width 289 height 15
drag, startPoint x: 981, startPoint y: 320, endPoint x: 174, endPoint y: 97, distance: 837.3
click at [174, 97] on div "Neomi Kaidbey × Status: submitted Write Up: Additional Candidate Details Contac…" at bounding box center [692, 457] width 1055 height 785
copy div "Neomi Kaidbey × Status: submitted Write Up: Additional Candidate Details Contac…"
click at [570, 429] on div "Status: submitted Write Up: Additional Candidate Details Contact Email: kaidbey…" at bounding box center [692, 308] width 966 height 296
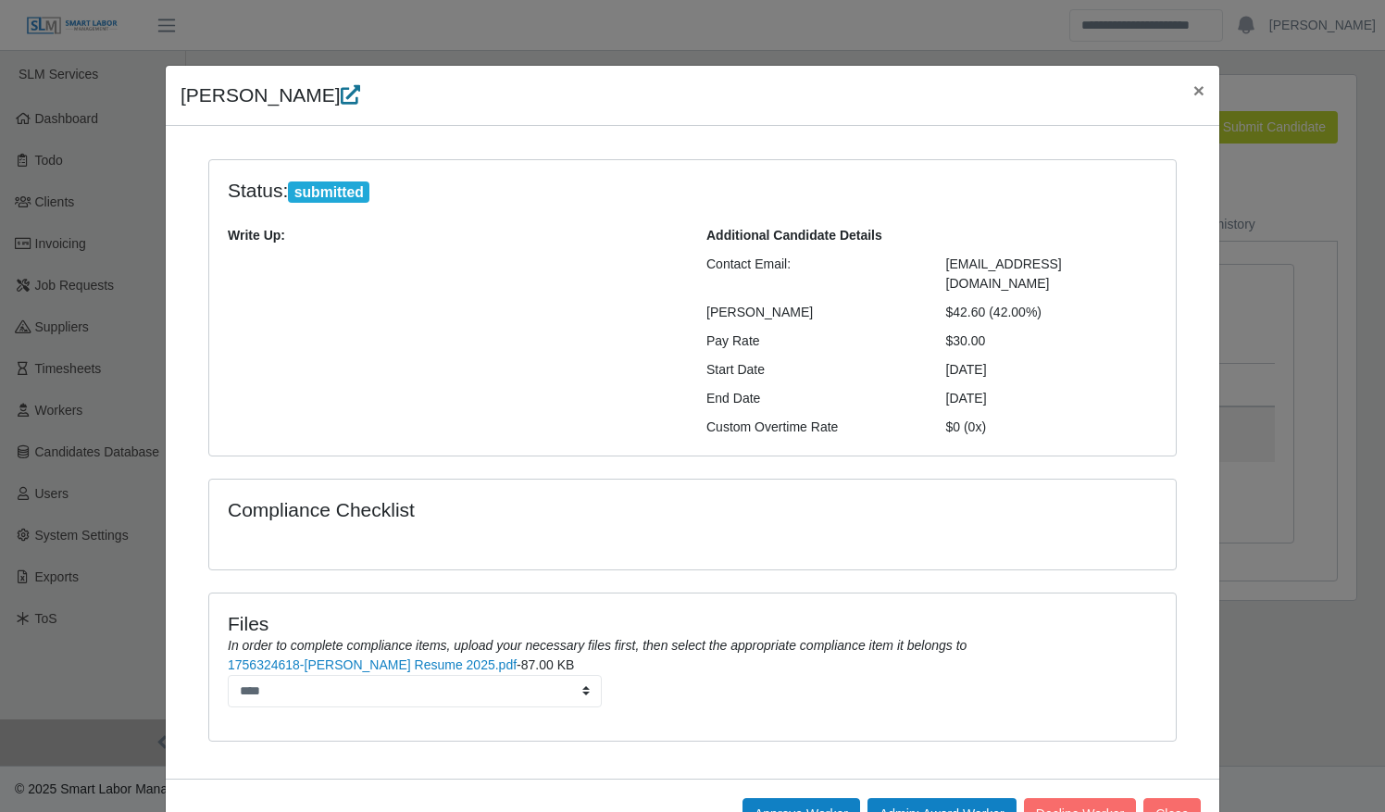
click at [341, 92] on icon at bounding box center [350, 94] width 19 height 19
click at [783, 798] on button "Approve Worker" at bounding box center [801, 814] width 118 height 32
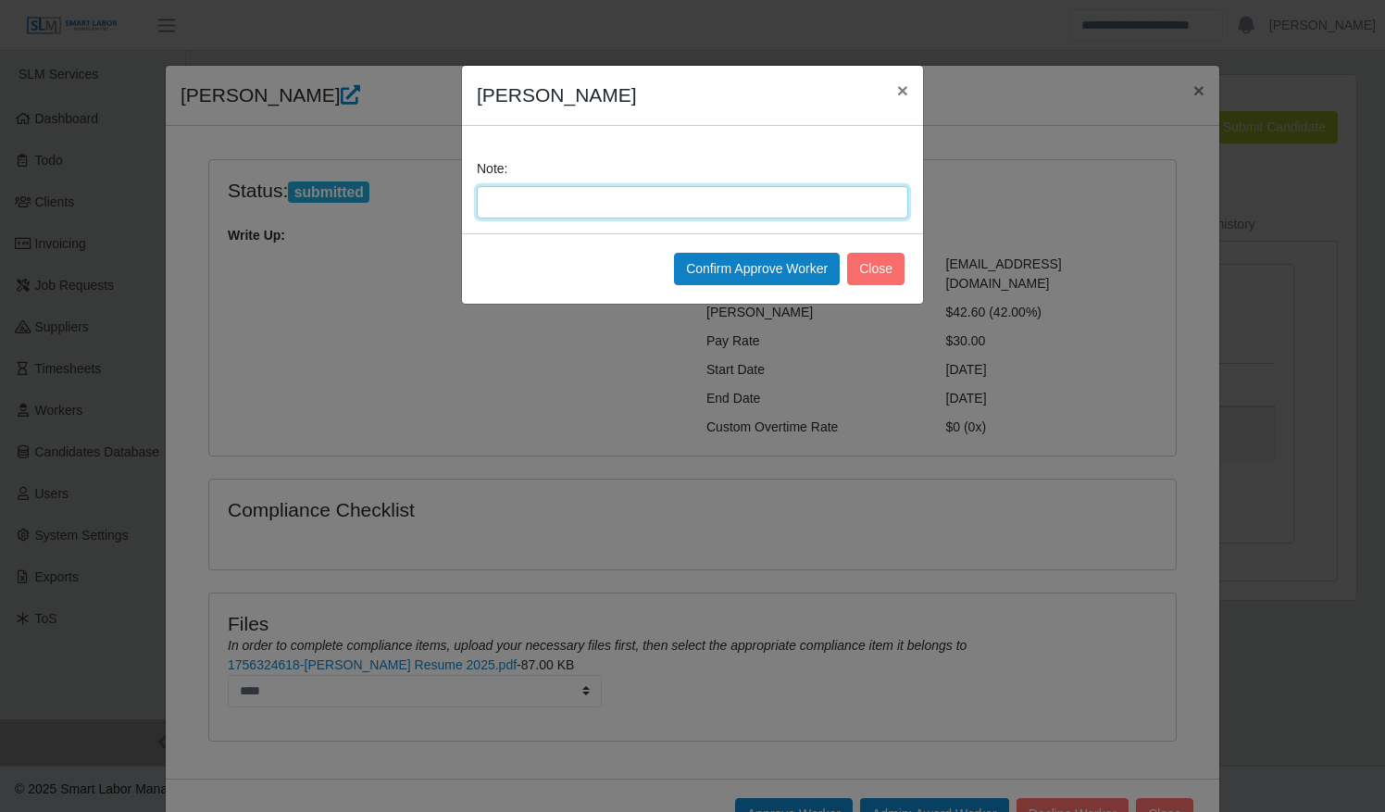
click at [549, 199] on input "Note:" at bounding box center [692, 202] width 431 height 32
type input "**********"
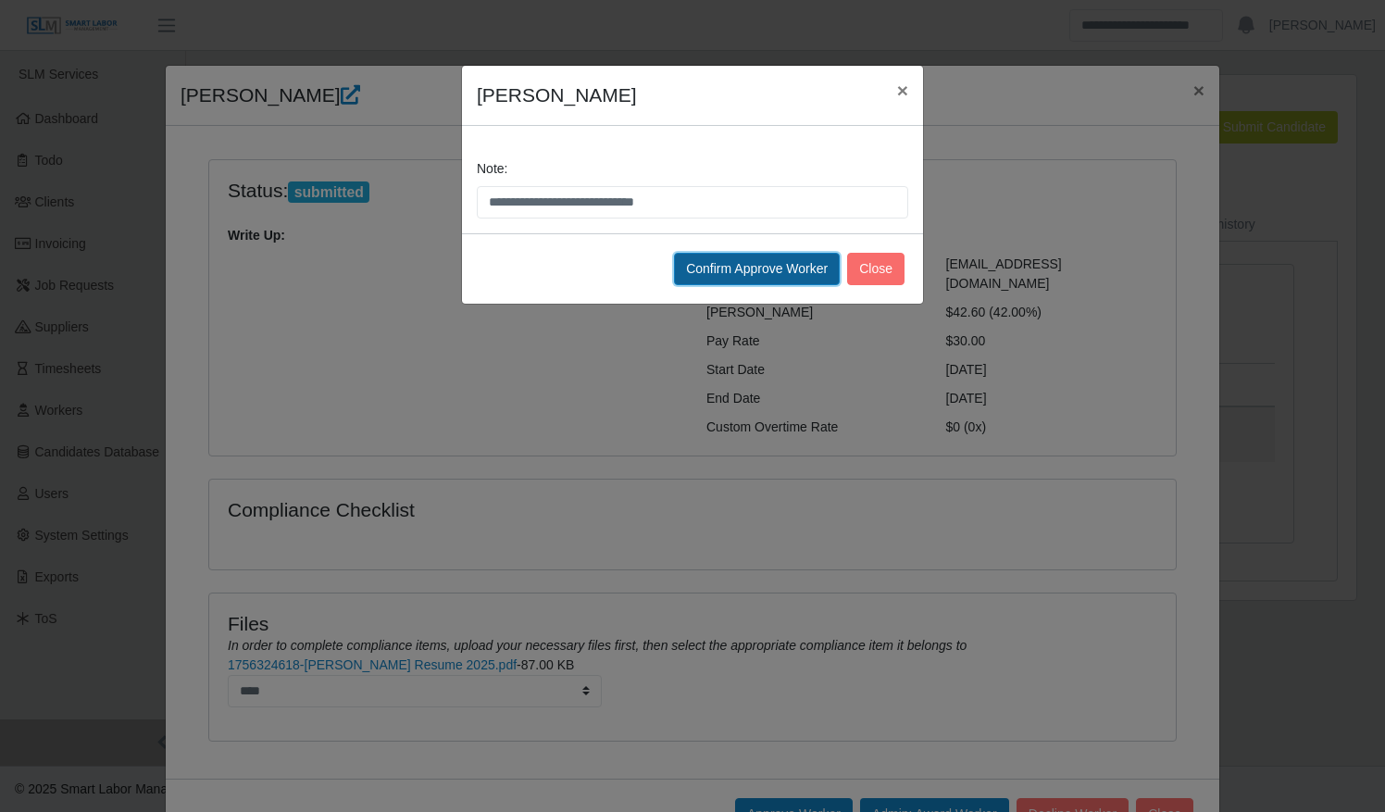
click at [710, 259] on button "Confirm Approve Worker" at bounding box center [757, 269] width 166 height 32
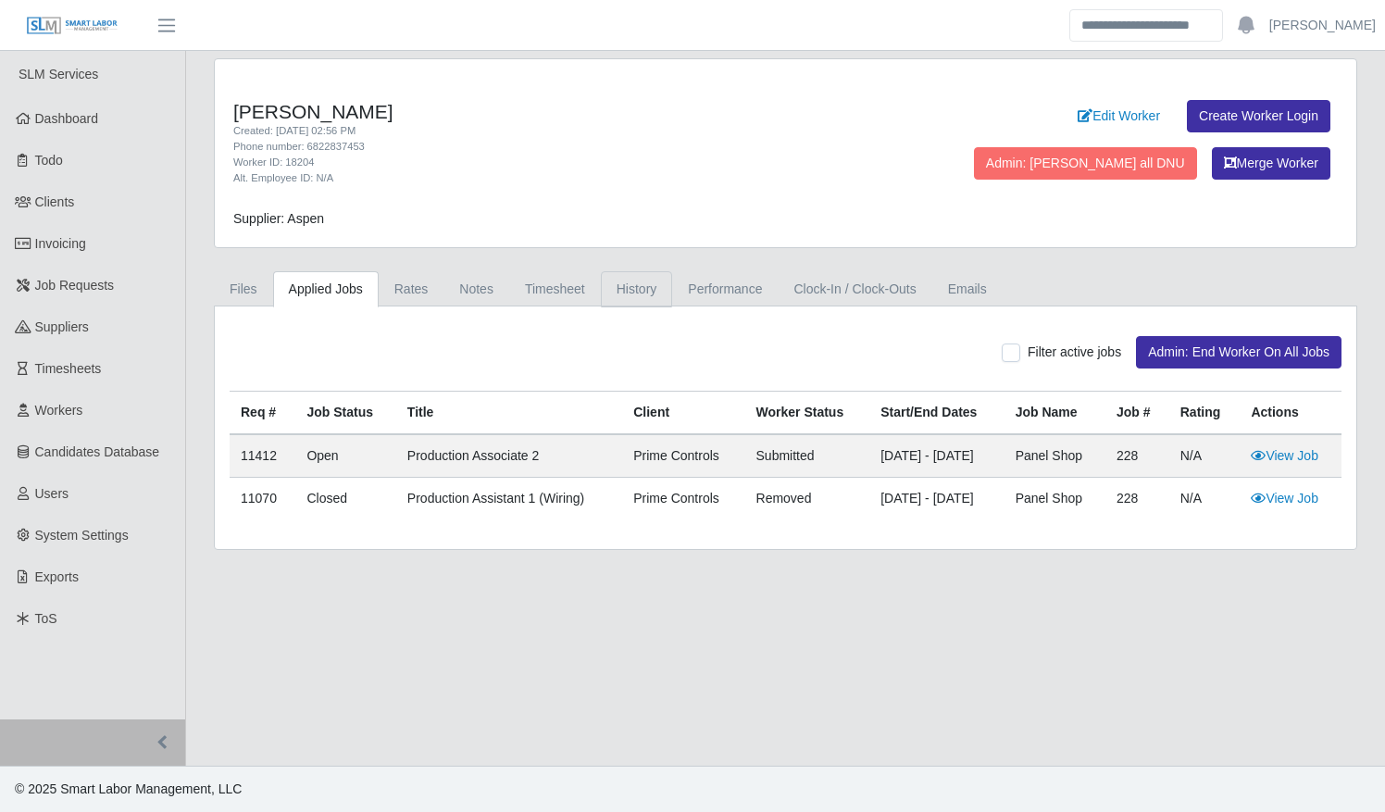
click at [624, 285] on link "History" at bounding box center [637, 289] width 72 height 36
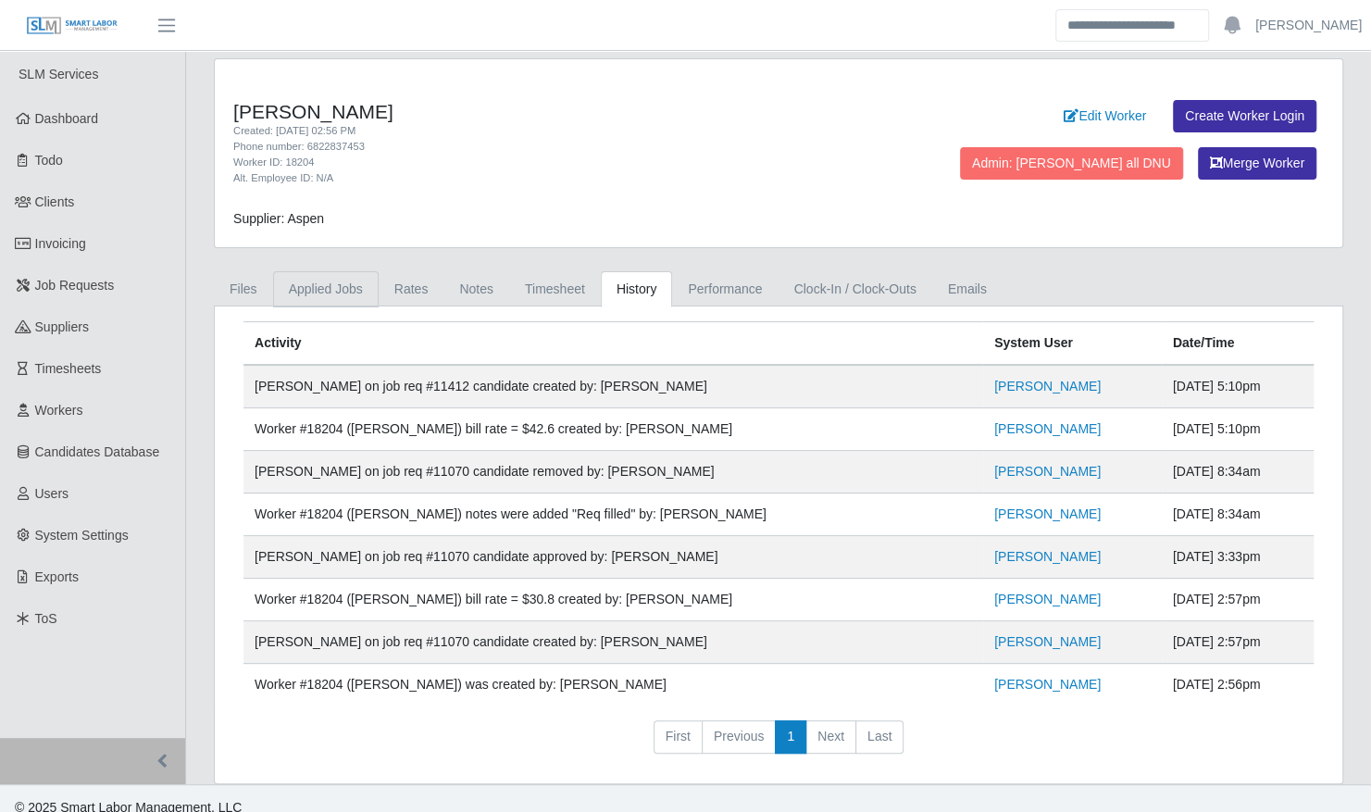
click at [333, 289] on link "Applied Jobs" at bounding box center [326, 289] width 106 height 36
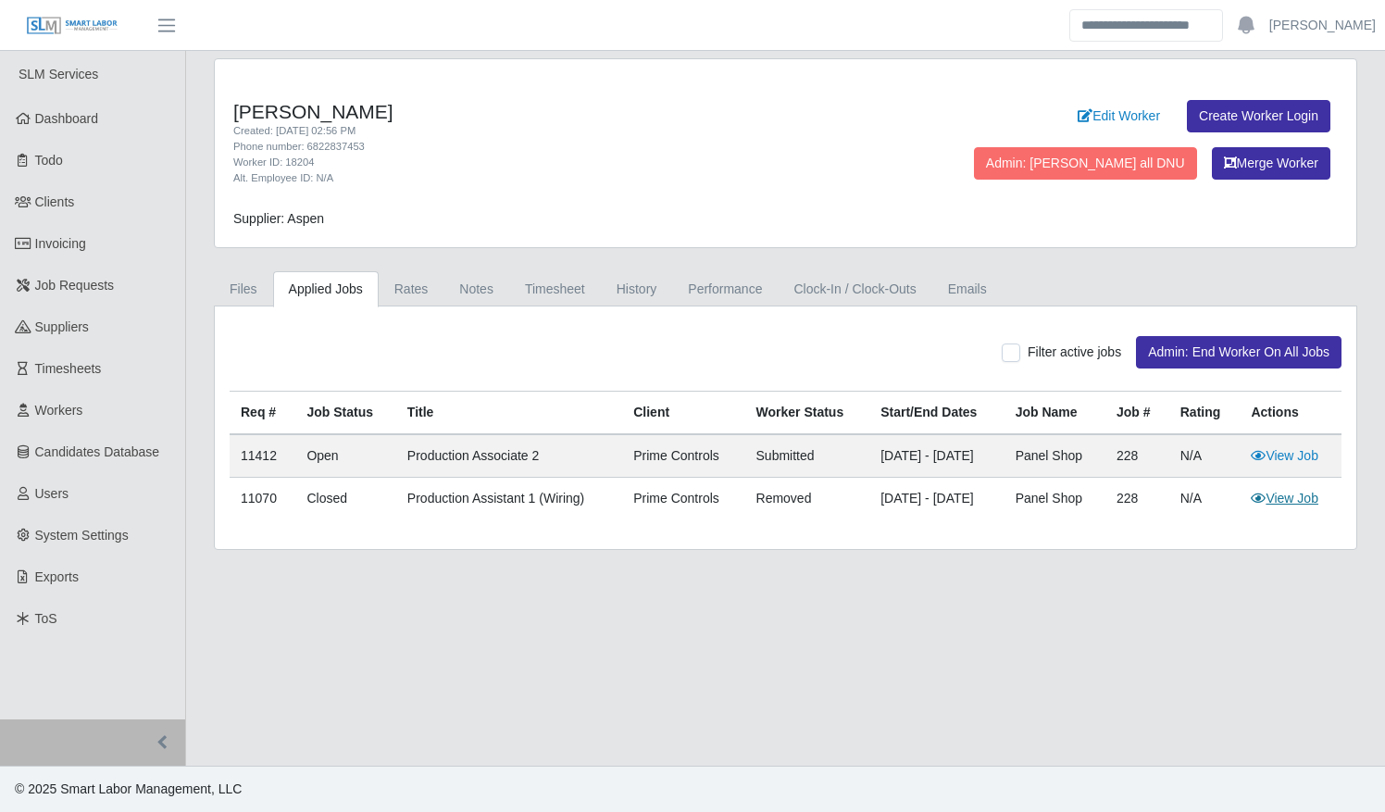
click at [1283, 494] on link "View Job" at bounding box center [1284, 498] width 68 height 15
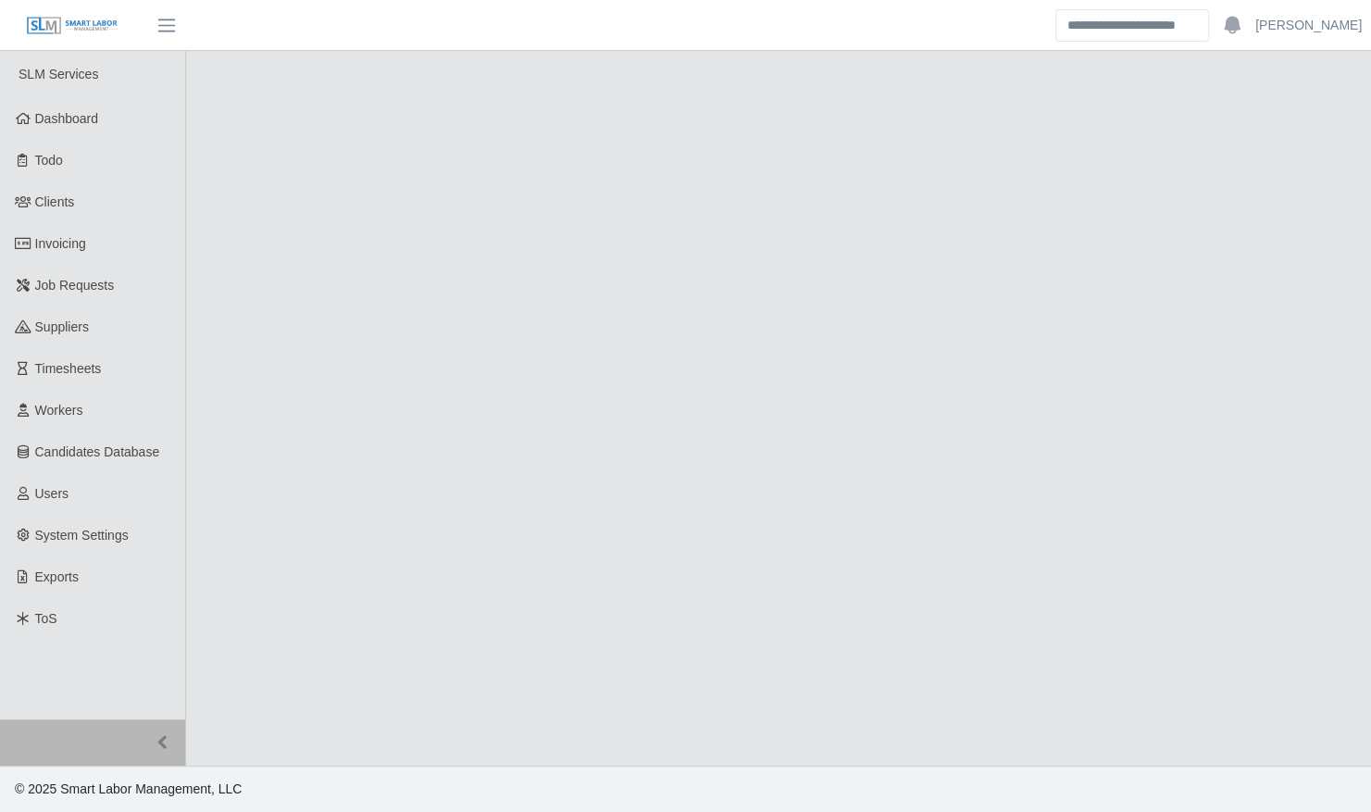
select select "******"
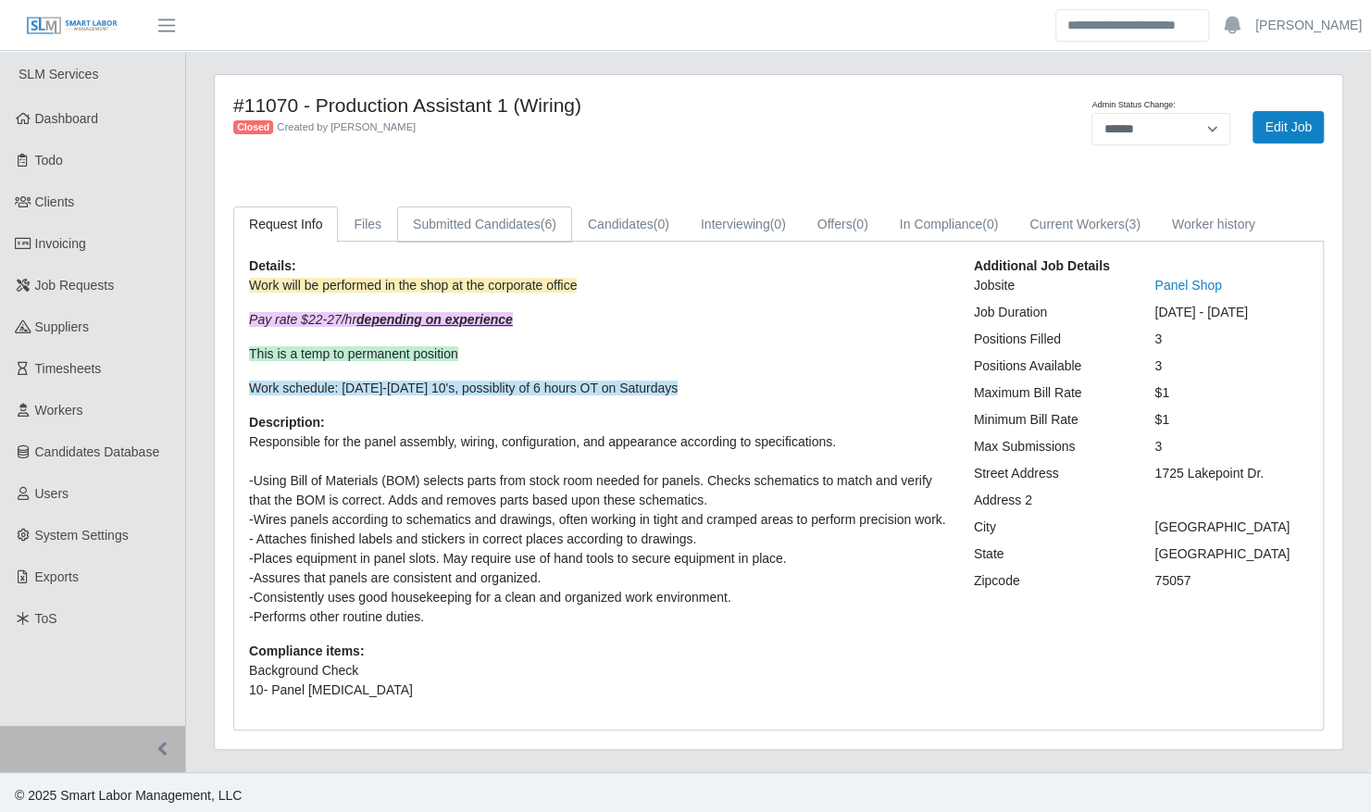
click at [549, 222] on span "(6)" at bounding box center [548, 224] width 16 height 15
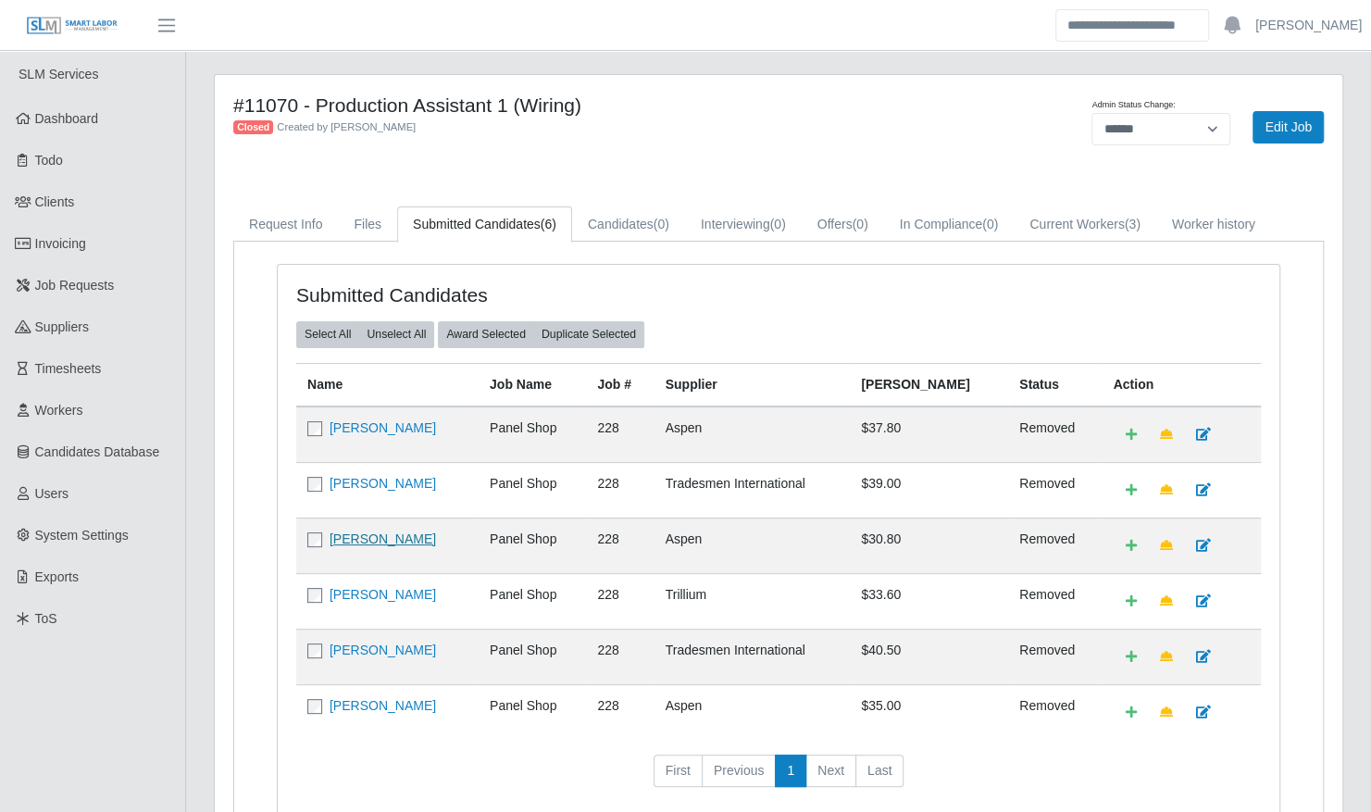
click at [390, 537] on link "[PERSON_NAME]" at bounding box center [382, 538] width 106 height 15
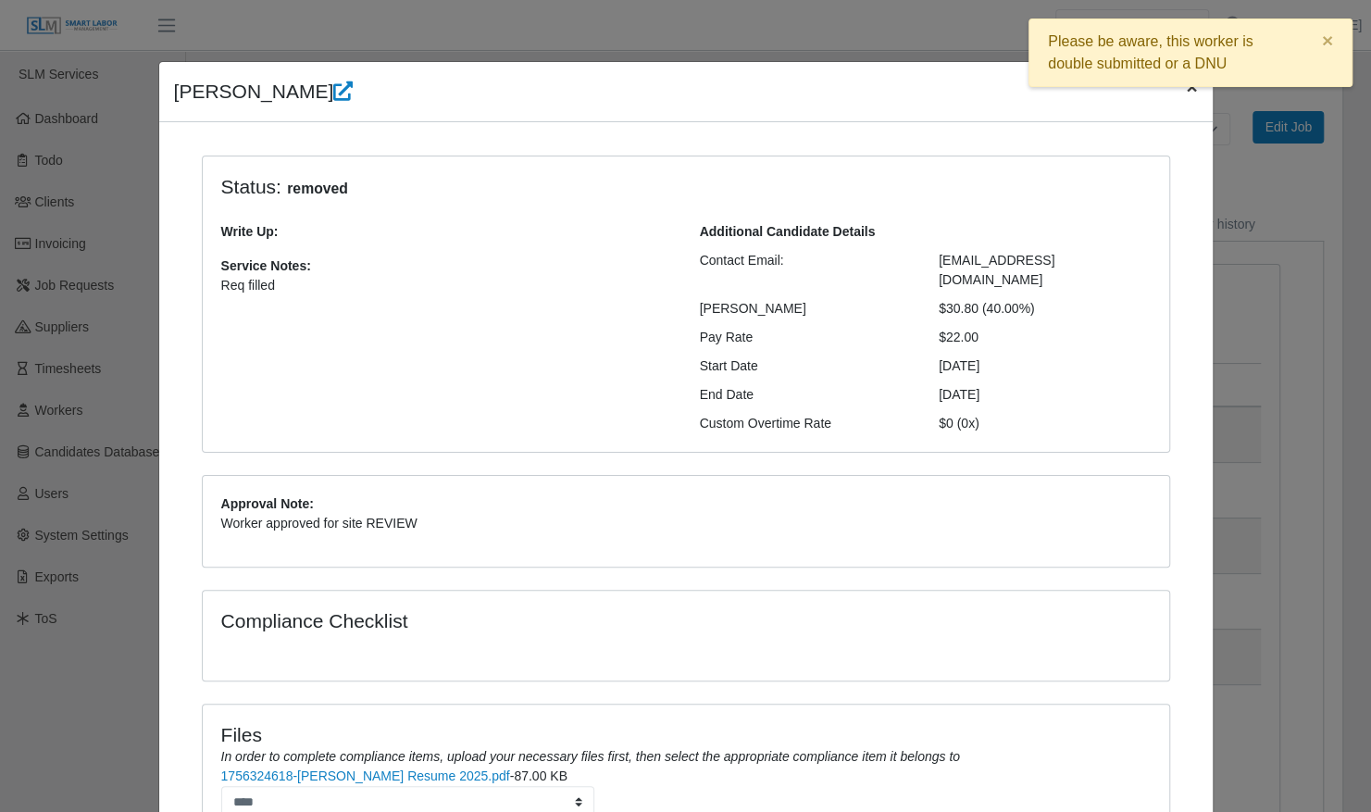
scroll to position [6, 0]
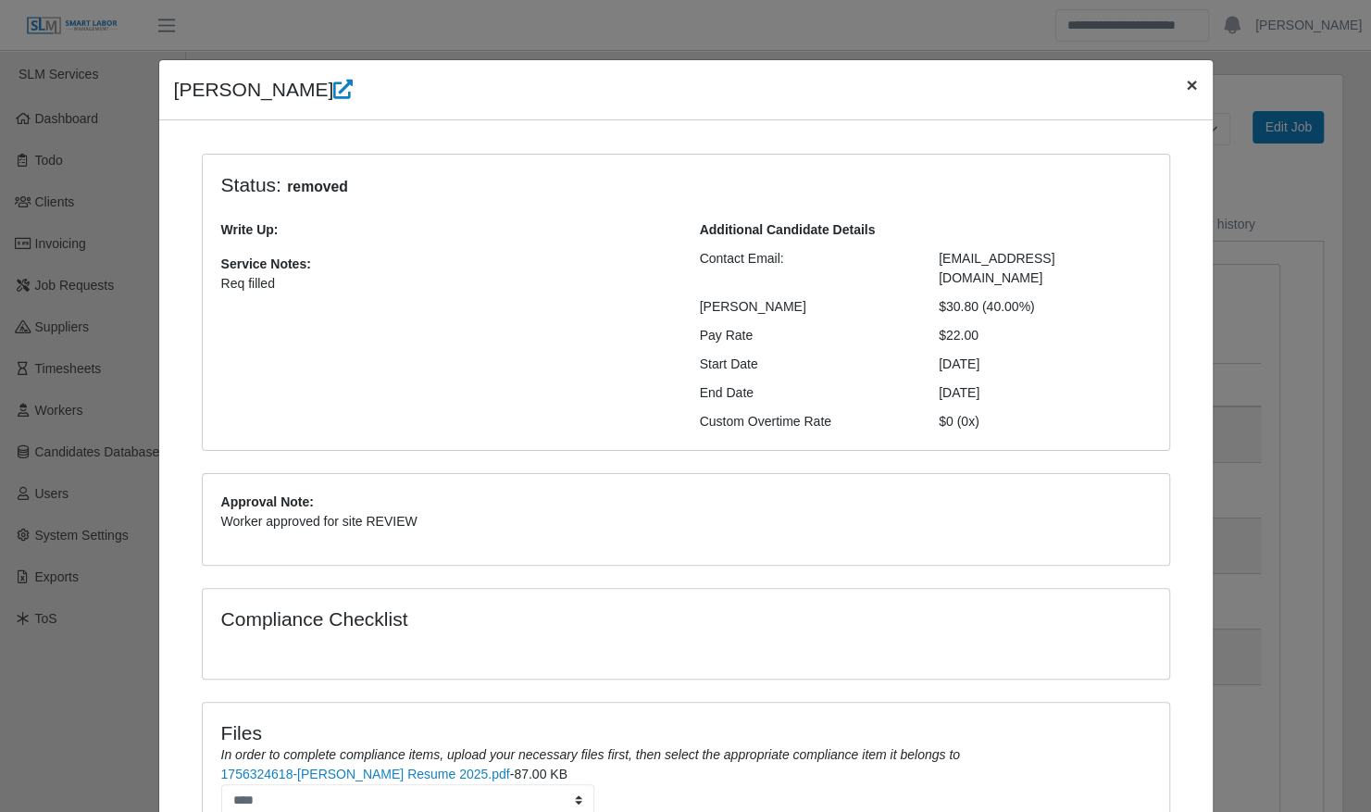
click at [1185, 97] on button "×" at bounding box center [1191, 84] width 41 height 49
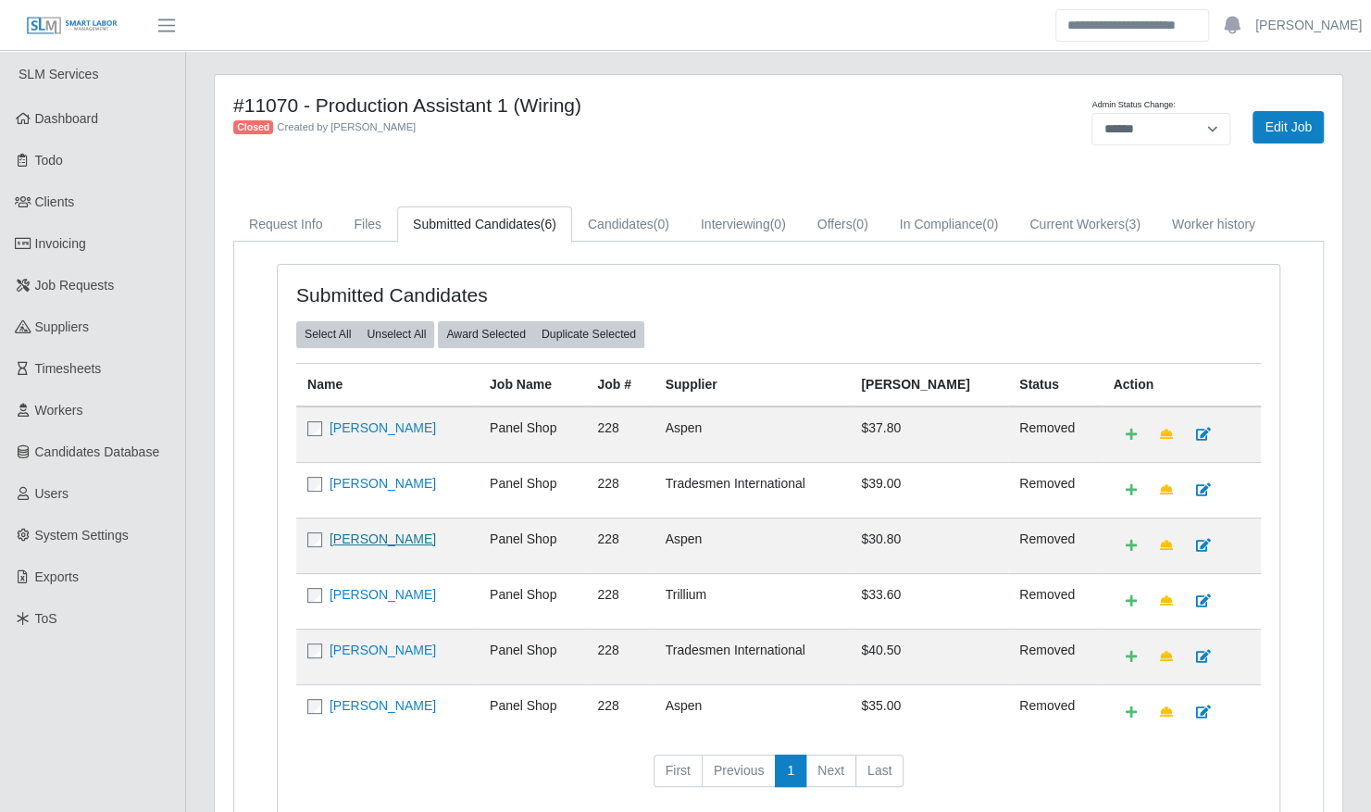
click at [361, 539] on link "[PERSON_NAME]" at bounding box center [382, 538] width 106 height 15
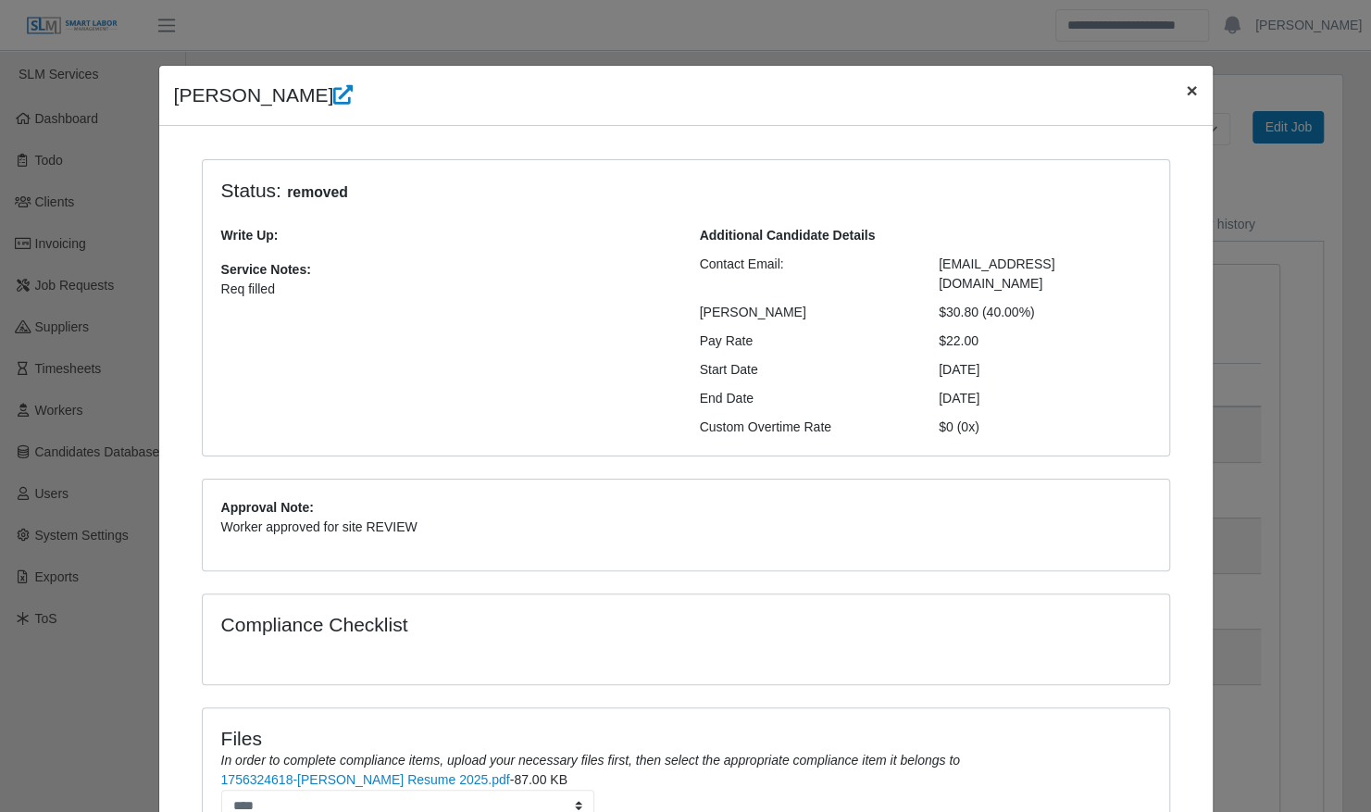
click at [1186, 98] on span "×" at bounding box center [1191, 90] width 11 height 21
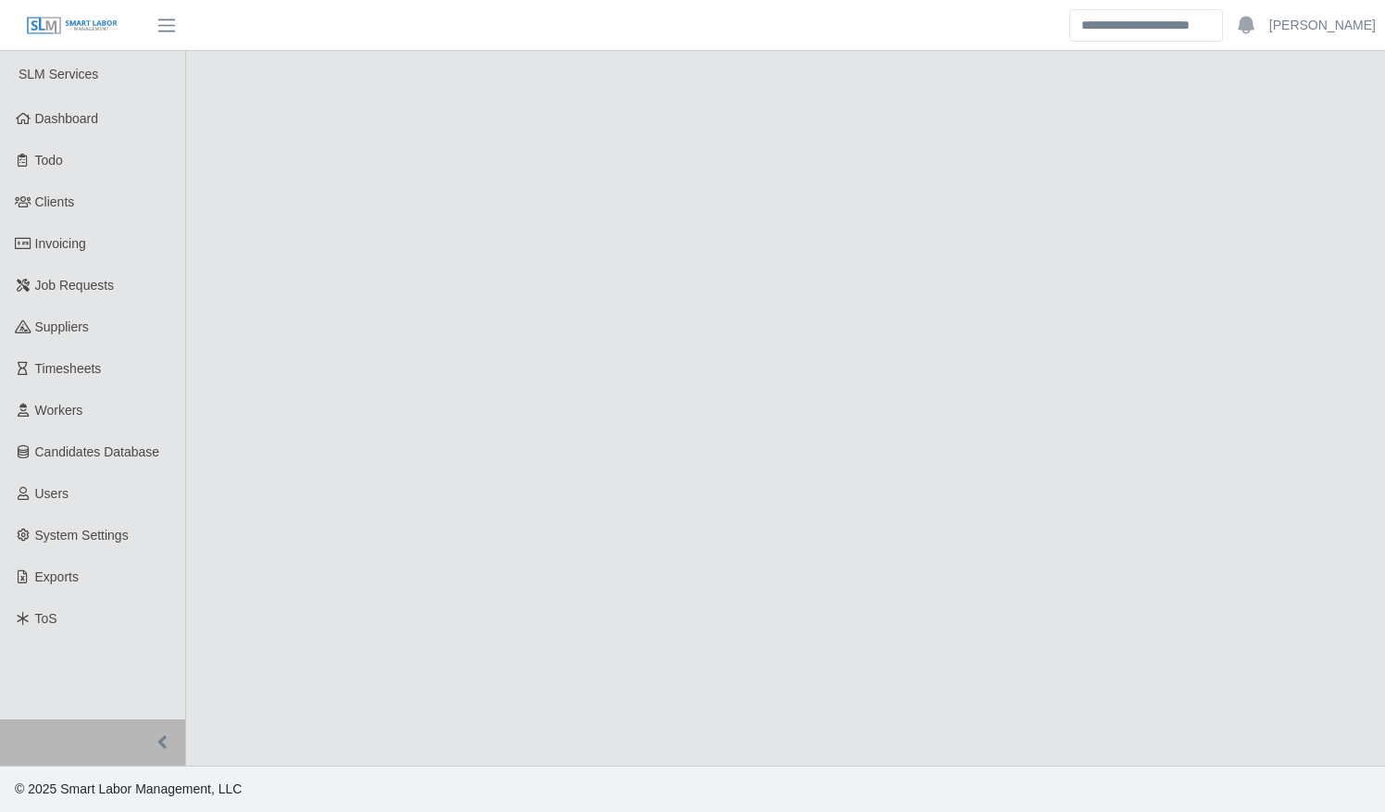
select select "****"
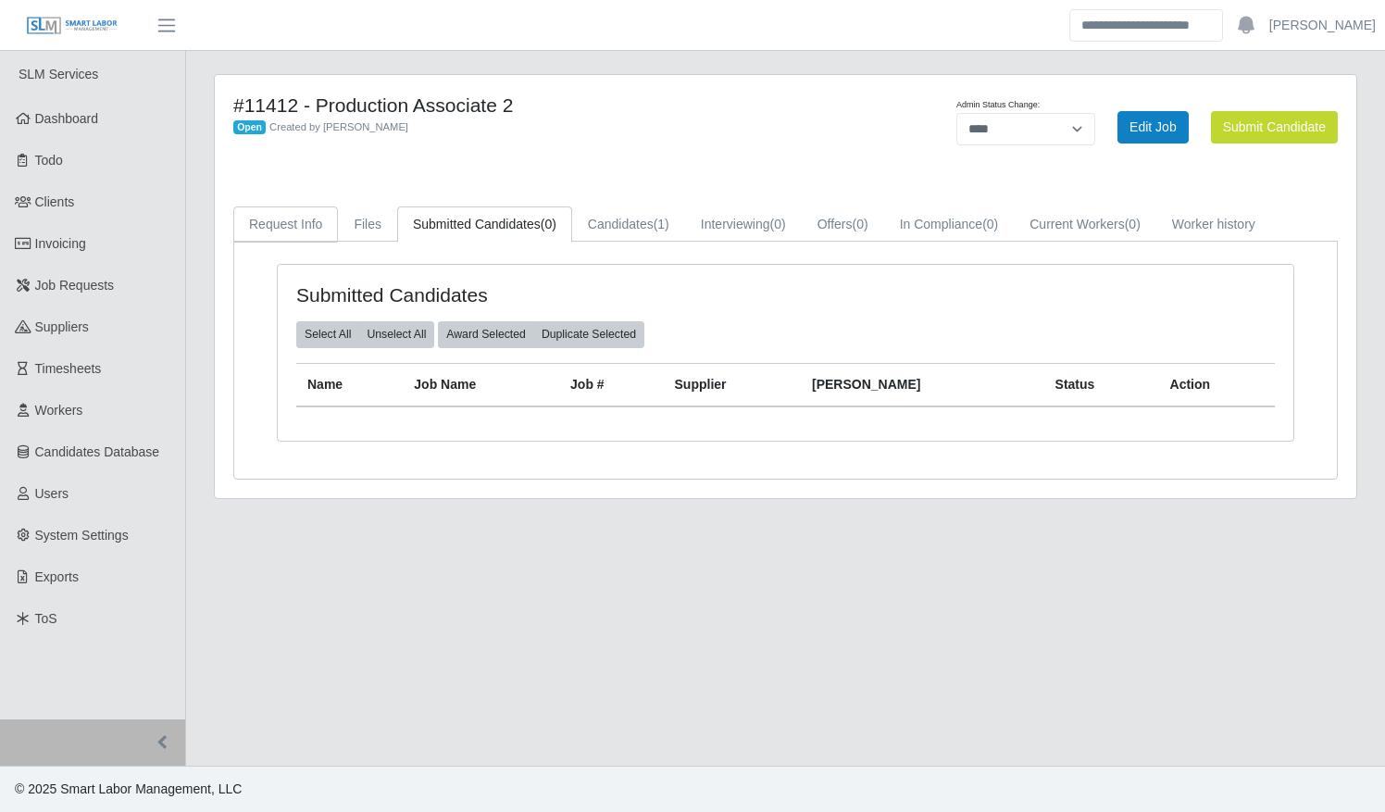
click at [277, 221] on link "Request Info" at bounding box center [285, 224] width 105 height 36
